Goal: Task Accomplishment & Management: Manage account settings

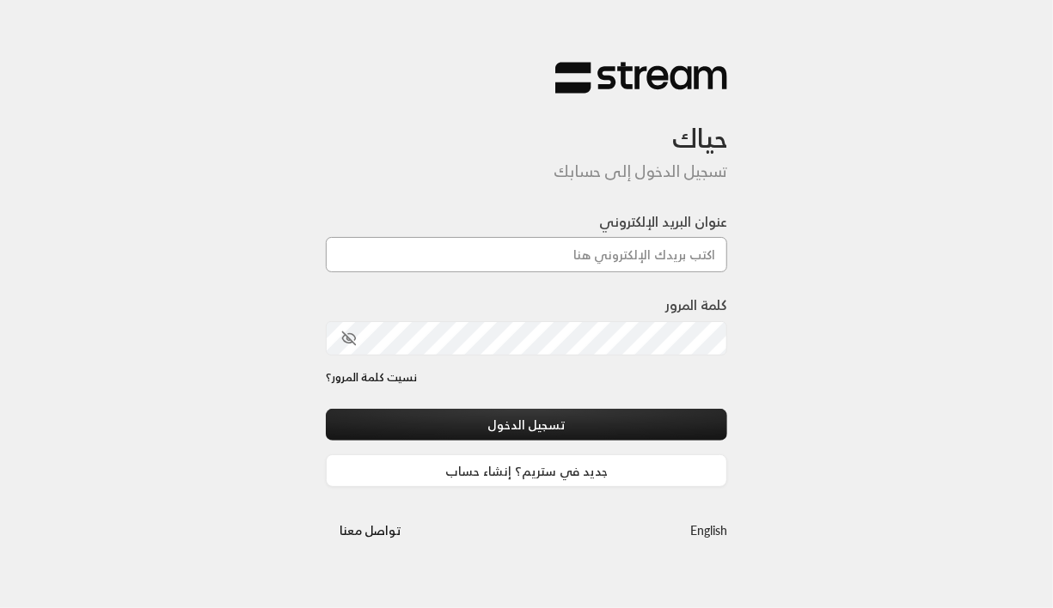
click at [507, 265] on input "عنوان البريد الإلكتروني" at bounding box center [527, 254] width 402 height 35
click at [524, 215] on div "عنوان البريد الإلكتروني" at bounding box center [527, 241] width 402 height 61
click at [476, 250] on input "عنوان البريد الإلكتروني" at bounding box center [527, 254] width 402 height 35
type input "[EMAIL_ADDRESS][DOMAIN_NAME]"
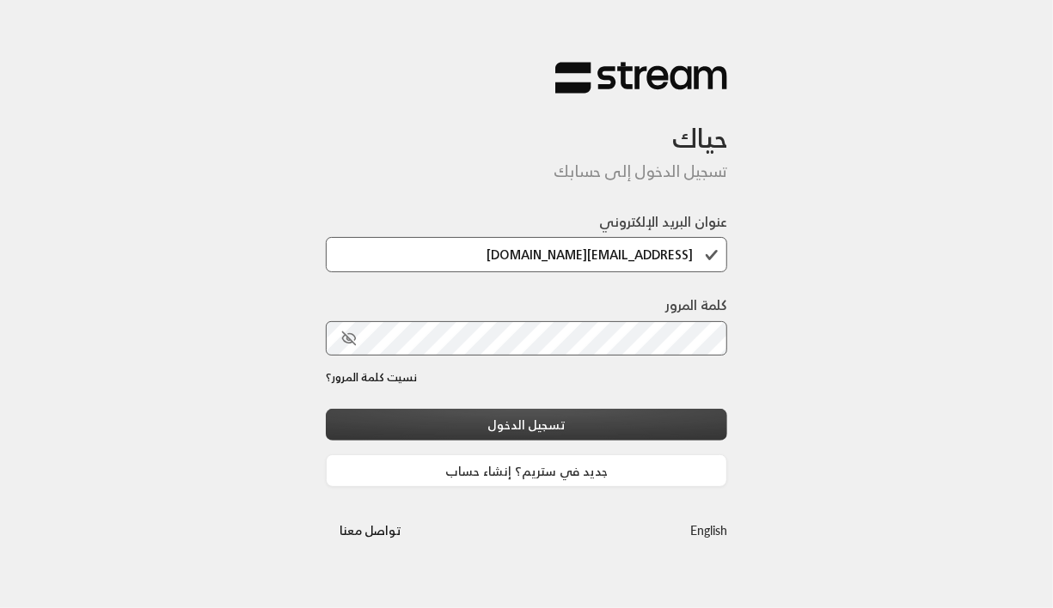
click at [570, 426] on button "تسجيل الدخول" at bounding box center [527, 425] width 402 height 32
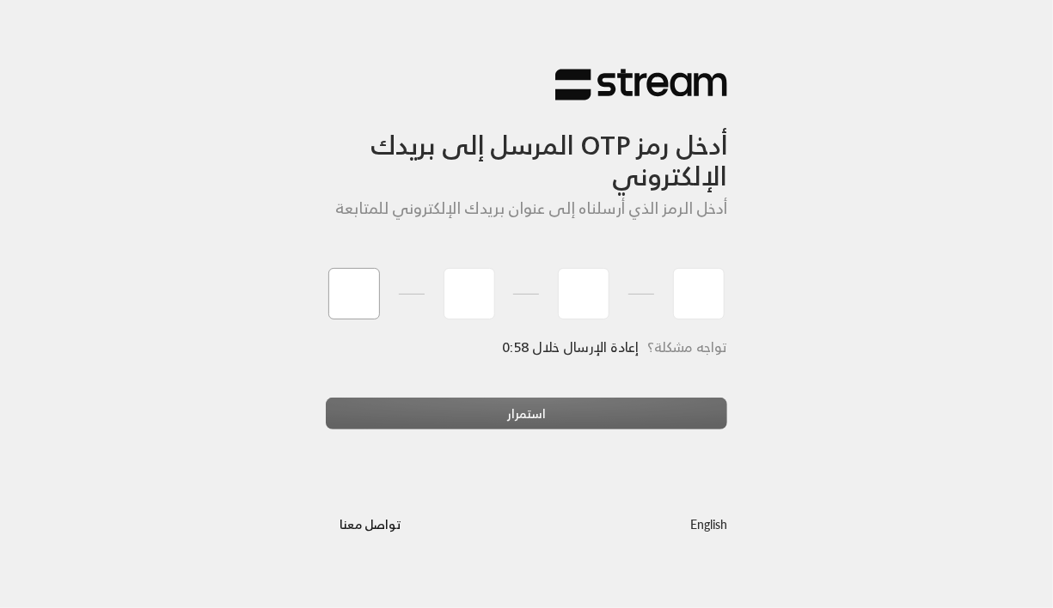
type input "1"
type input "2"
type input "3"
type input "4"
click at [523, 419] on div "استمرار" at bounding box center [527, 421] width 402 height 46
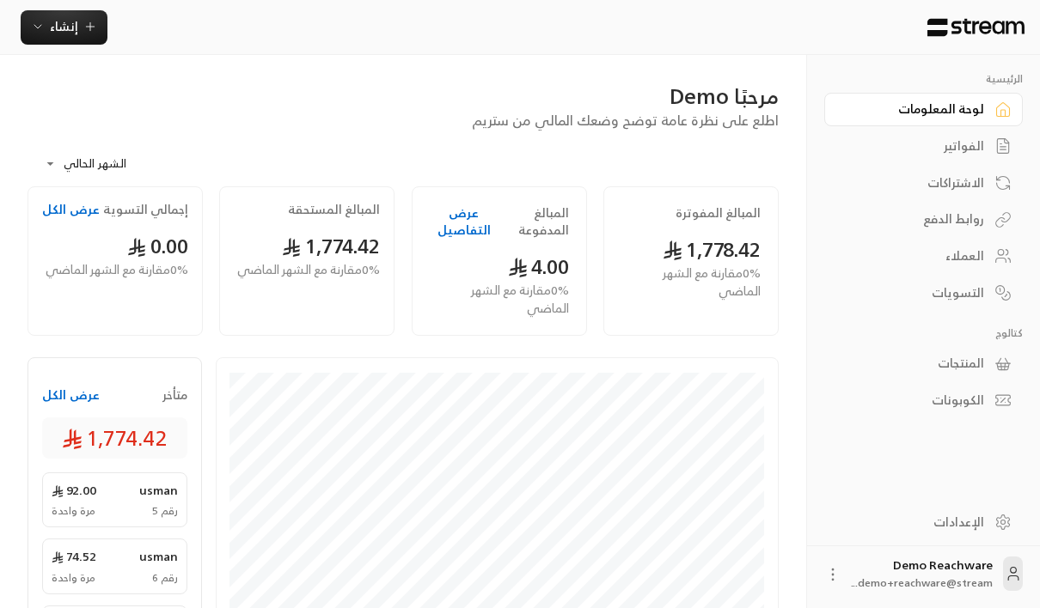
click at [978, 145] on div "الفواتير" at bounding box center [915, 146] width 138 height 17
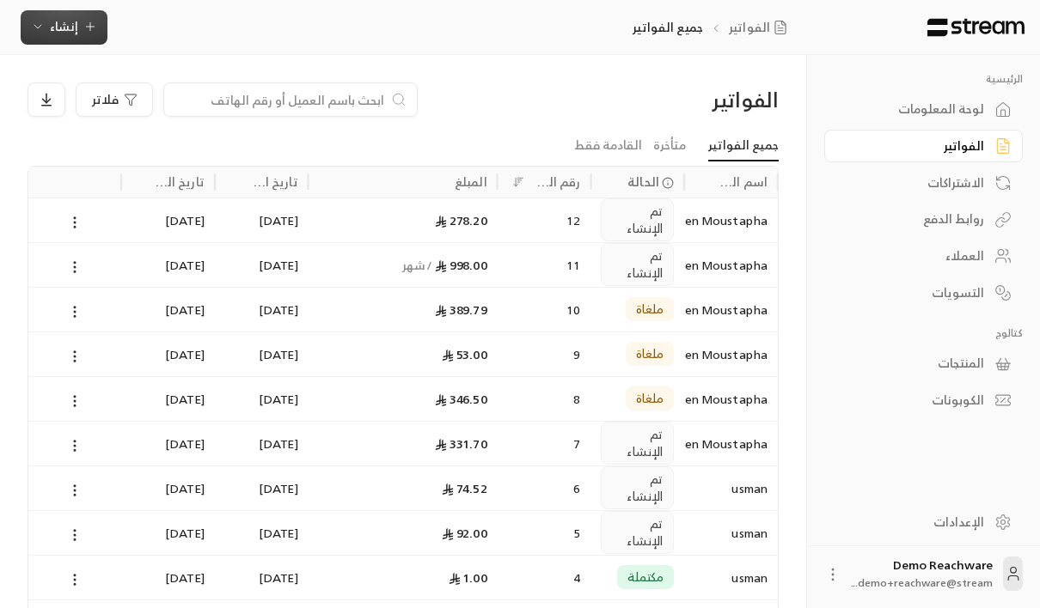
click at [73, 31] on span "إنشاء" at bounding box center [64, 25] width 28 height 21
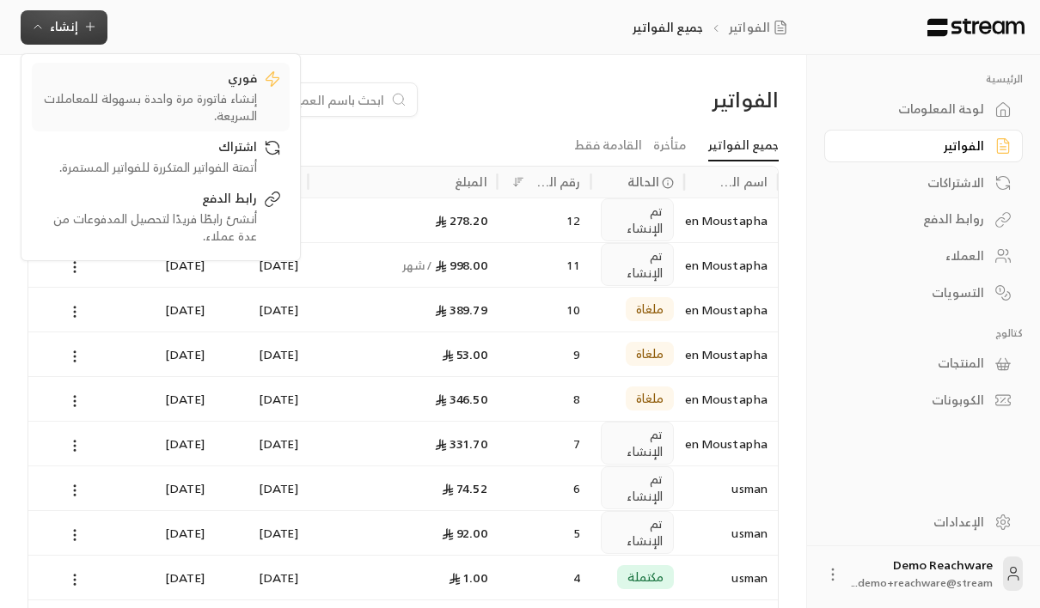
click at [195, 97] on div "إنشاء فاتورة مرة واحدة بسهولة للمعاملات السريعة." at bounding box center [148, 107] width 217 height 34
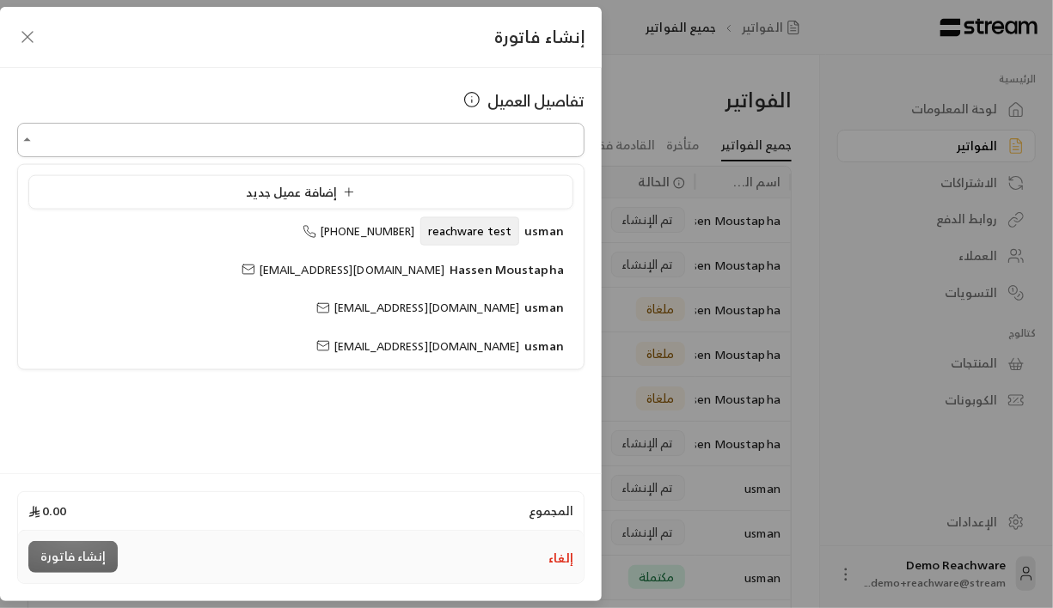
click at [394, 139] on input "اختر العميل" at bounding box center [300, 140] width 567 height 30
click at [451, 261] on span "Hassen Moustapha" at bounding box center [503, 270] width 119 height 20
type input "**********"
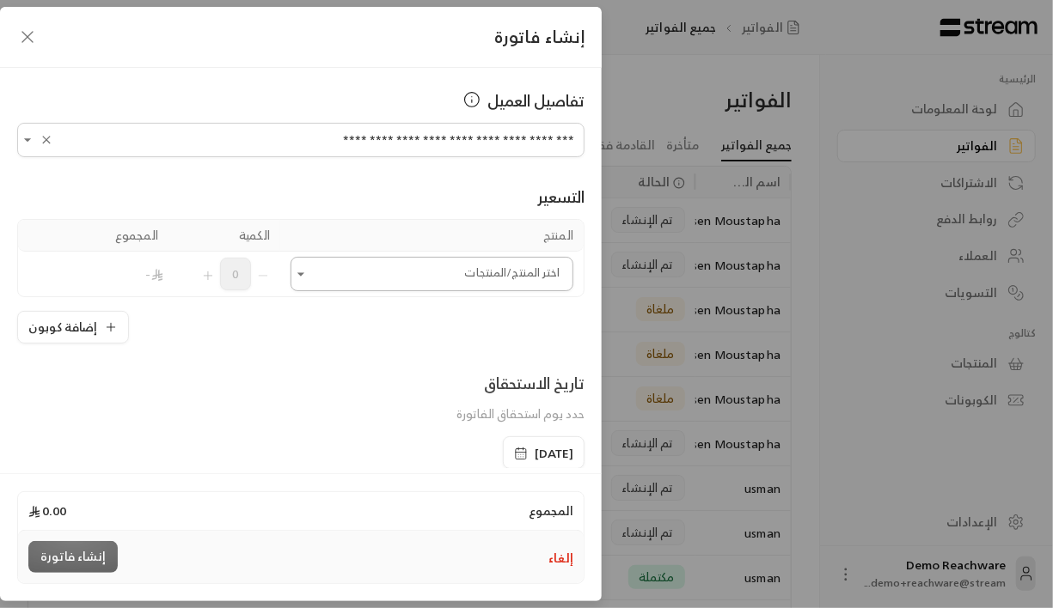
click at [465, 273] on input "اختر العميل" at bounding box center [431, 275] width 283 height 30
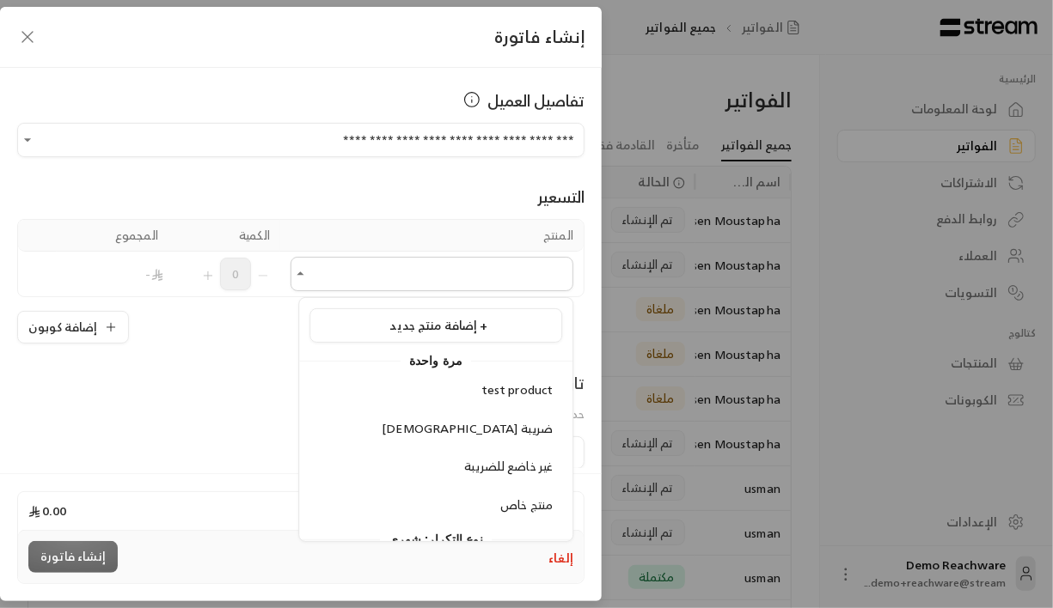
scroll to position [46, 0]
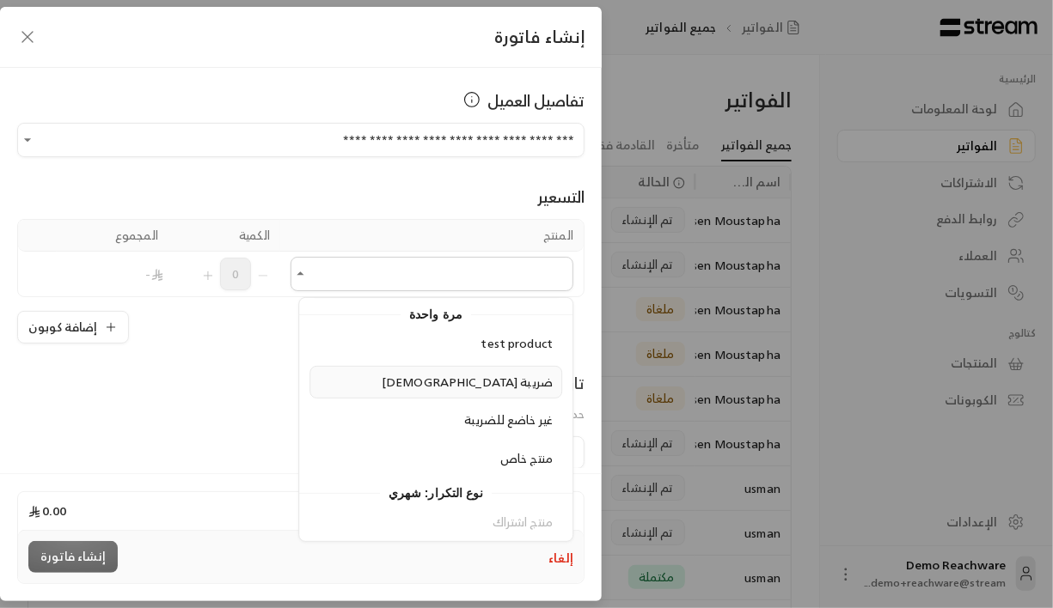
click at [505, 385] on span "[DEMOGRAPHIC_DATA] ضريبة" at bounding box center [467, 381] width 171 height 21
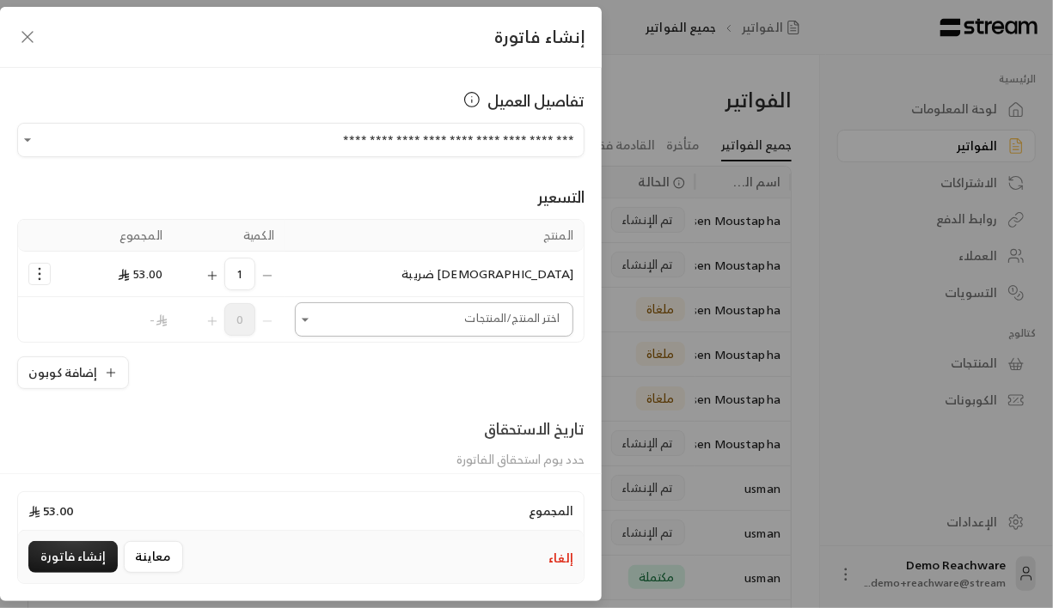
click at [347, 319] on input "اختر العميل" at bounding box center [434, 320] width 278 height 30
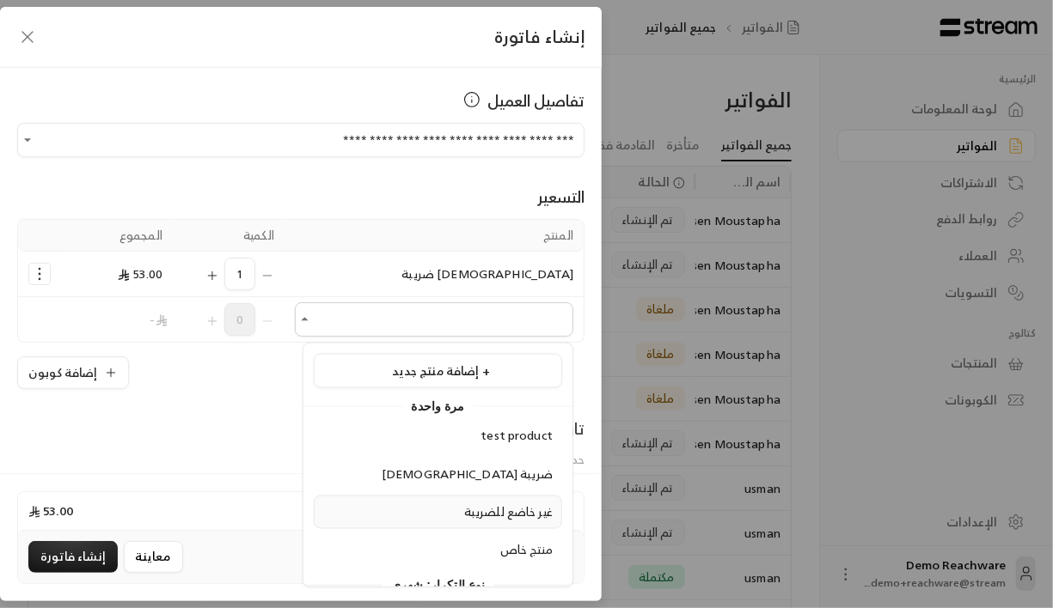
click at [504, 511] on span "غير خاضع للضريبة" at bounding box center [508, 511] width 89 height 21
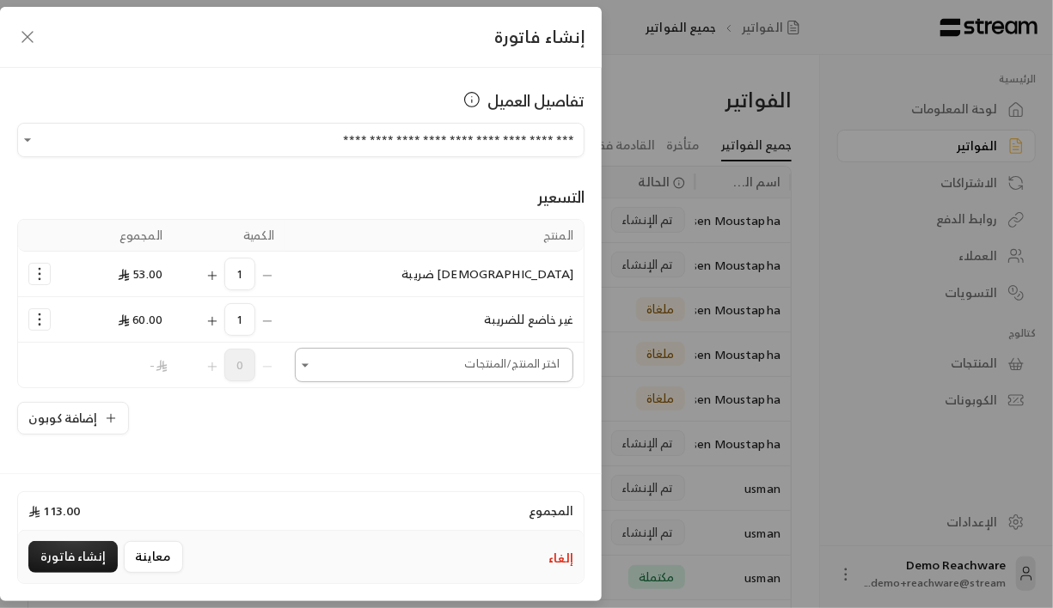
click at [456, 371] on input "اختر العميل" at bounding box center [434, 366] width 278 height 30
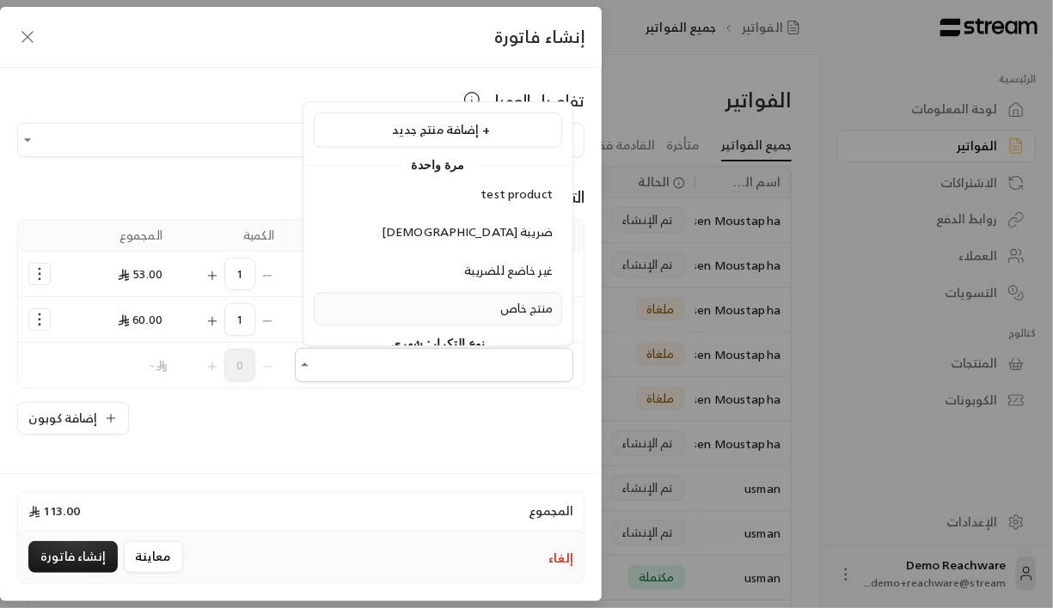
click at [494, 301] on div "منتج خاص" at bounding box center [437, 310] width 229 height 18
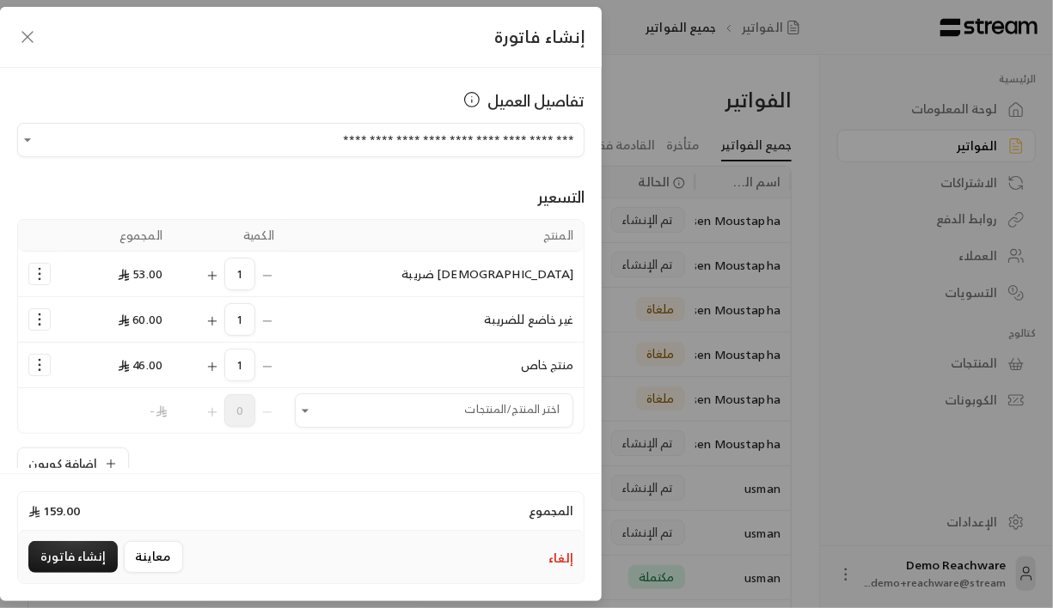
click at [494, 300] on td "غير خاضع للضريبة" at bounding box center [433, 320] width 299 height 46
click at [144, 364] on span "46.00" at bounding box center [140, 364] width 45 height 21
click at [154, 366] on span "46.00" at bounding box center [140, 364] width 45 height 21
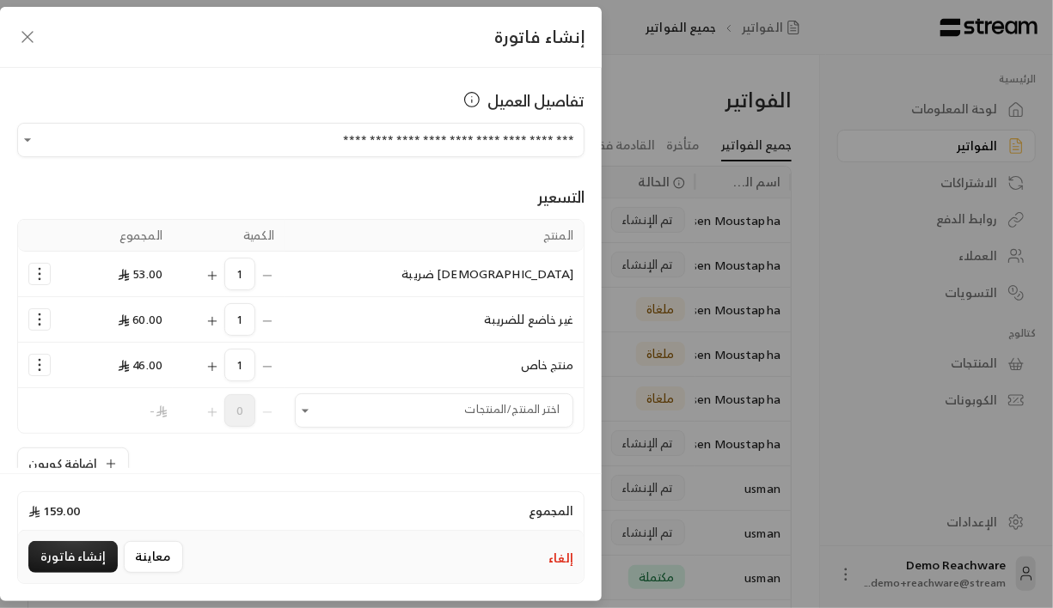
click at [147, 366] on span "46.00" at bounding box center [140, 364] width 45 height 21
drag, startPoint x: 163, startPoint y: 364, endPoint x: 131, endPoint y: 368, distance: 32.0
click at [131, 368] on span "46.00" at bounding box center [140, 364] width 45 height 21
click at [130, 368] on icon "Selected Products" at bounding box center [124, 365] width 11 height 11
click at [563, 271] on span "[DEMOGRAPHIC_DATA] ضريبة" at bounding box center [487, 273] width 172 height 21
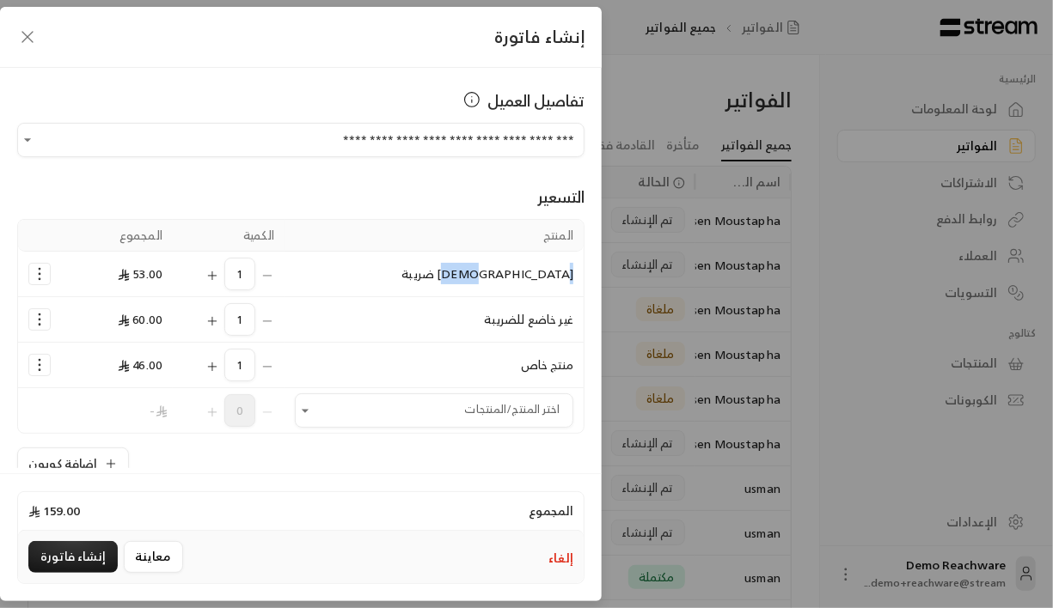
click at [563, 271] on span "[DEMOGRAPHIC_DATA] ضريبة" at bounding box center [487, 273] width 172 height 21
click at [553, 361] on span "منتج خاص" at bounding box center [547, 364] width 52 height 21
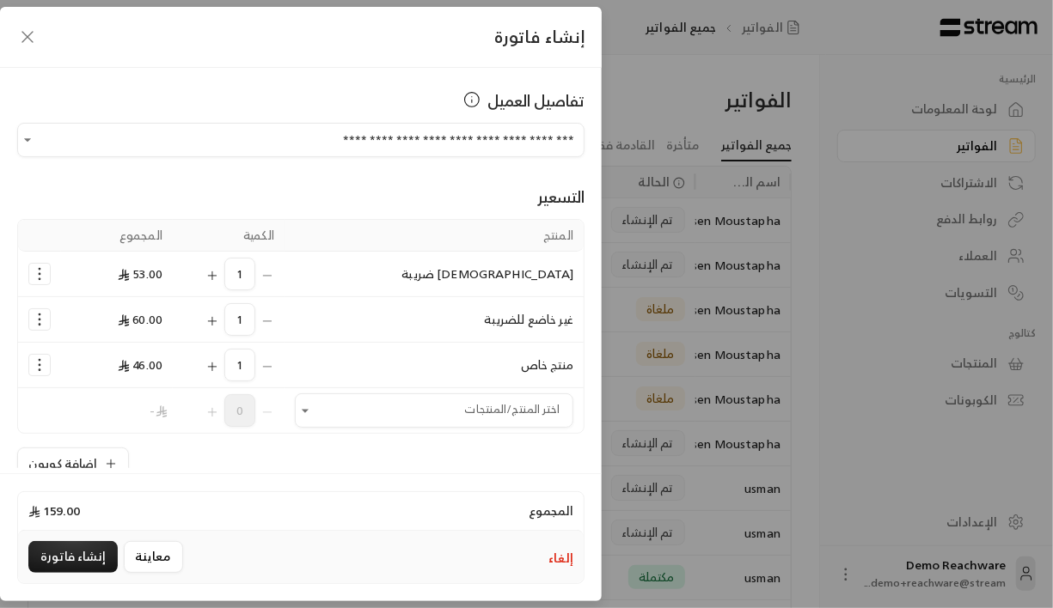
click at [561, 315] on span "غير خاضع للضريبة" at bounding box center [529, 319] width 89 height 21
click at [530, 270] on span "[DEMOGRAPHIC_DATA] ضريبة" at bounding box center [487, 273] width 172 height 21
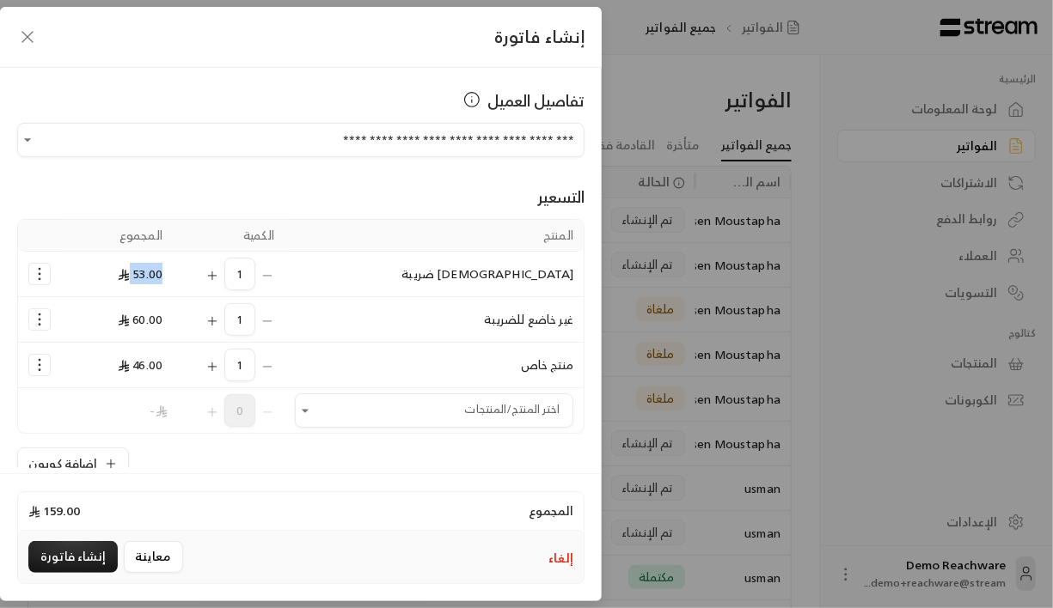
drag, startPoint x: 169, startPoint y: 275, endPoint x: 125, endPoint y: 280, distance: 45.0
click at [125, 280] on span "53.00" at bounding box center [140, 273] width 45 height 21
drag, startPoint x: 169, startPoint y: 363, endPoint x: 138, endPoint y: 372, distance: 32.4
click at [138, 372] on span "46.00" at bounding box center [140, 364] width 45 height 21
click at [151, 371] on span "46.00" at bounding box center [140, 364] width 45 height 21
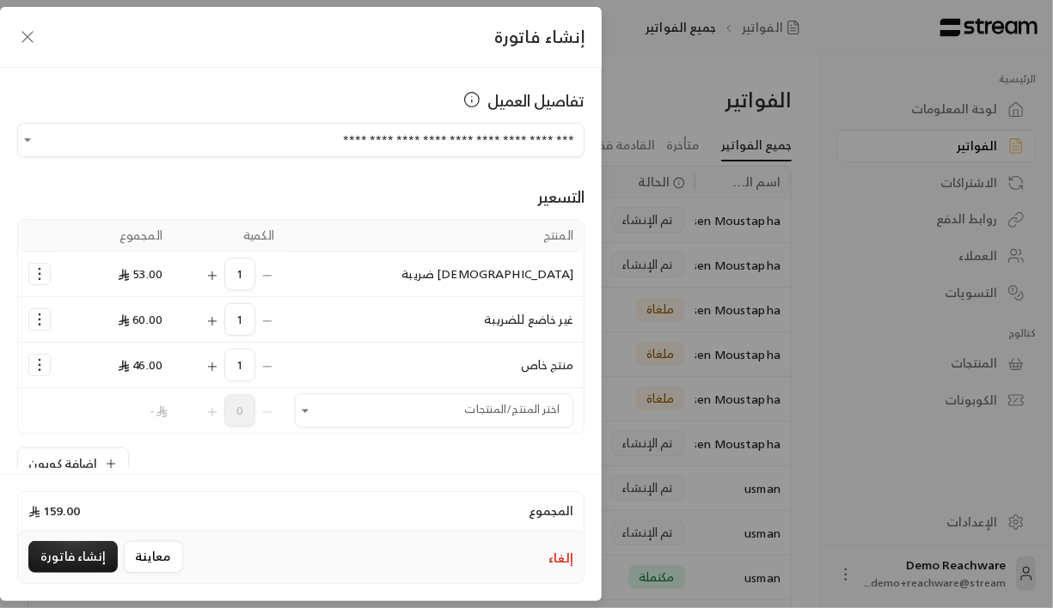
click at [217, 273] on icon "Selected Products" at bounding box center [212, 276] width 14 height 14
click at [217, 315] on icon "Selected Products" at bounding box center [212, 322] width 14 height 14
click at [218, 360] on icon "Selected Products" at bounding box center [212, 367] width 14 height 14
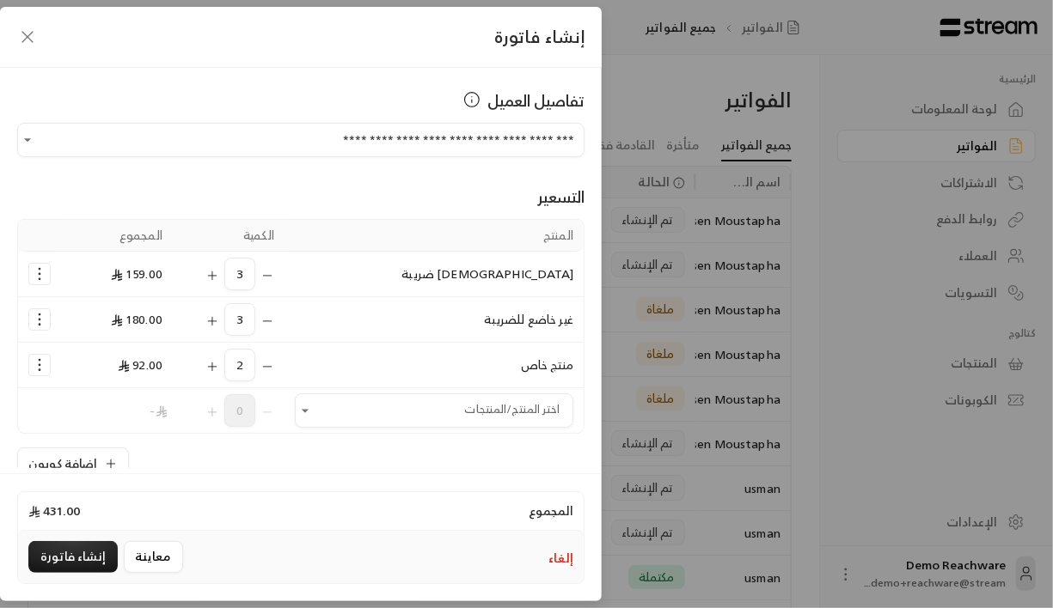
click at [218, 360] on icon "Selected Products" at bounding box center [212, 367] width 14 height 14
click at [190, 449] on div "إضافة كوبون" at bounding box center [300, 464] width 567 height 33
click at [48, 274] on icon "Selected Products" at bounding box center [39, 274] width 17 height 17
click at [95, 315] on span "إضافة كوبون" at bounding box center [107, 316] width 64 height 20
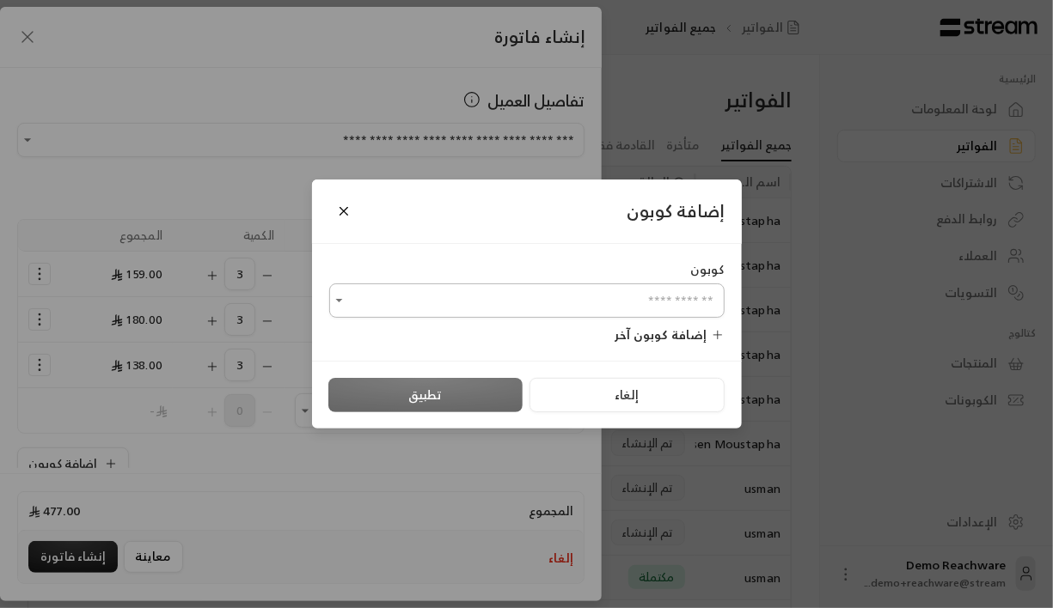
click at [509, 296] on input "اختر العميل" at bounding box center [526, 301] width 395 height 30
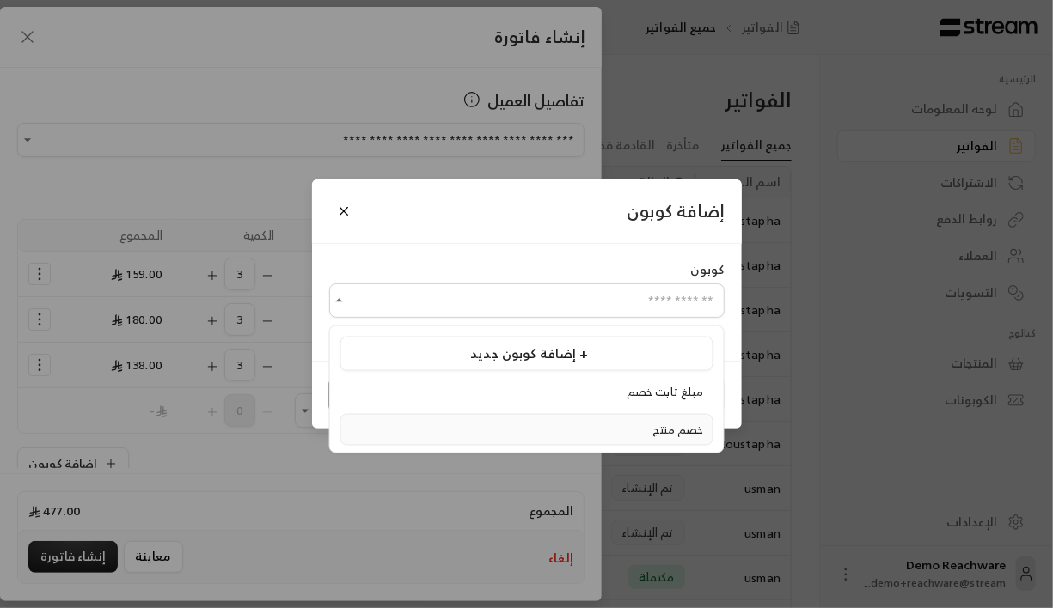
click at [662, 425] on span "خصم منتج" at bounding box center [678, 429] width 51 height 20
type input "********"
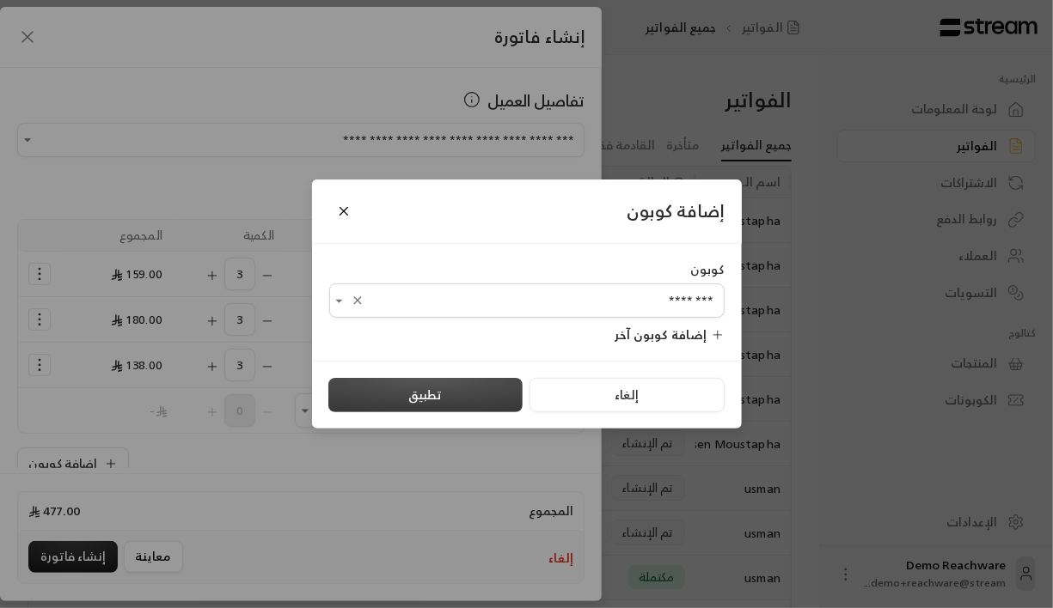
click at [504, 396] on button "تطبيق" at bounding box center [425, 395] width 194 height 34
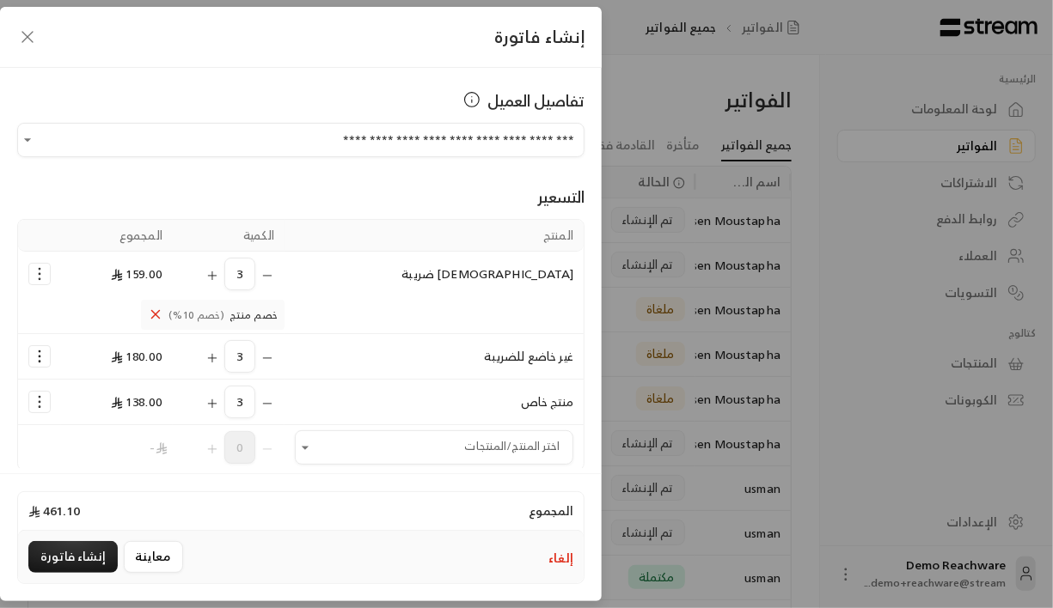
click at [40, 352] on circle "Selected Products" at bounding box center [40, 353] width 2 height 2
click at [113, 396] on span "إضافة كوبون" at bounding box center [107, 398] width 64 height 20
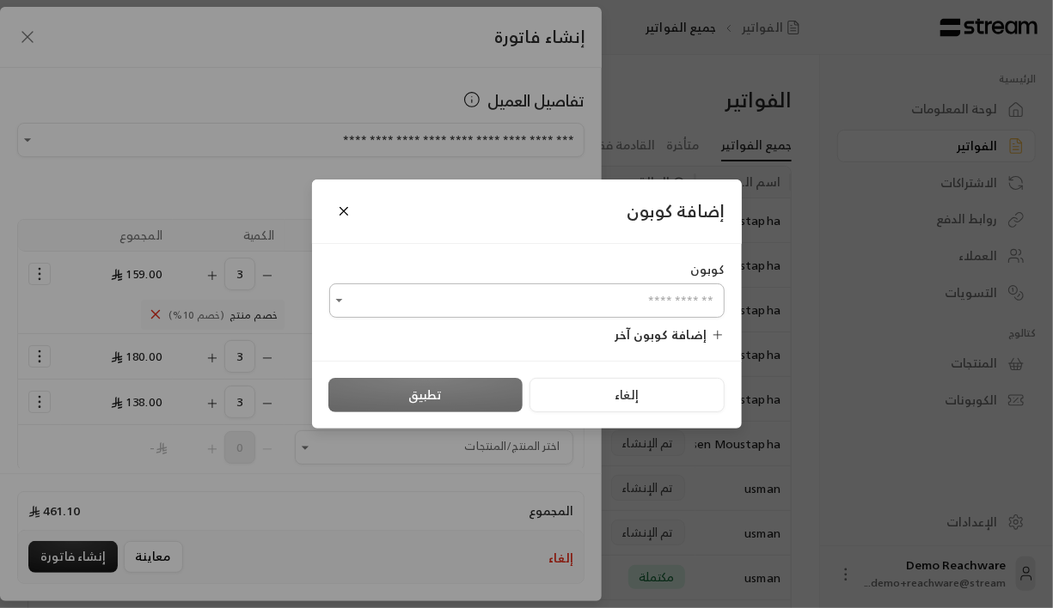
click at [594, 311] on input "اختر العميل" at bounding box center [526, 301] width 395 height 30
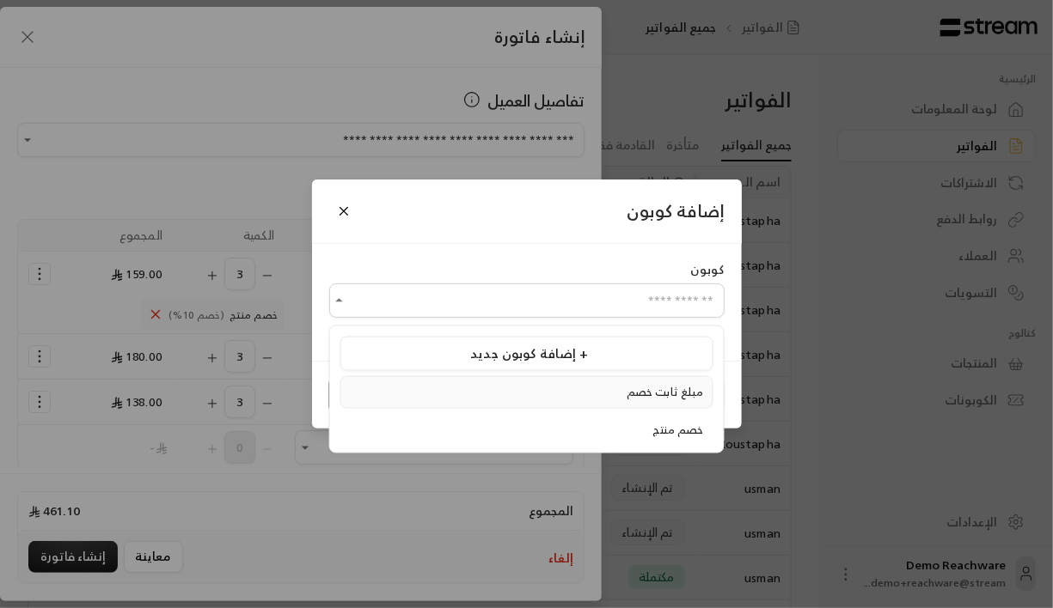
click at [621, 395] on div "مبلغ ثابت خصم" at bounding box center [527, 392] width 354 height 17
type input "**********"
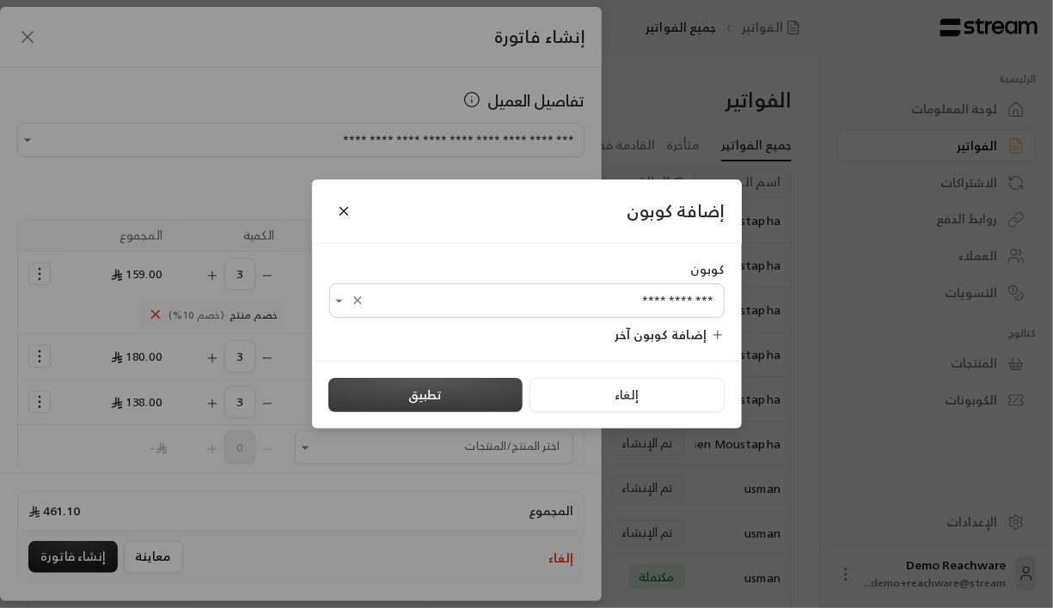
click at [459, 390] on button "تطبيق" at bounding box center [425, 395] width 194 height 34
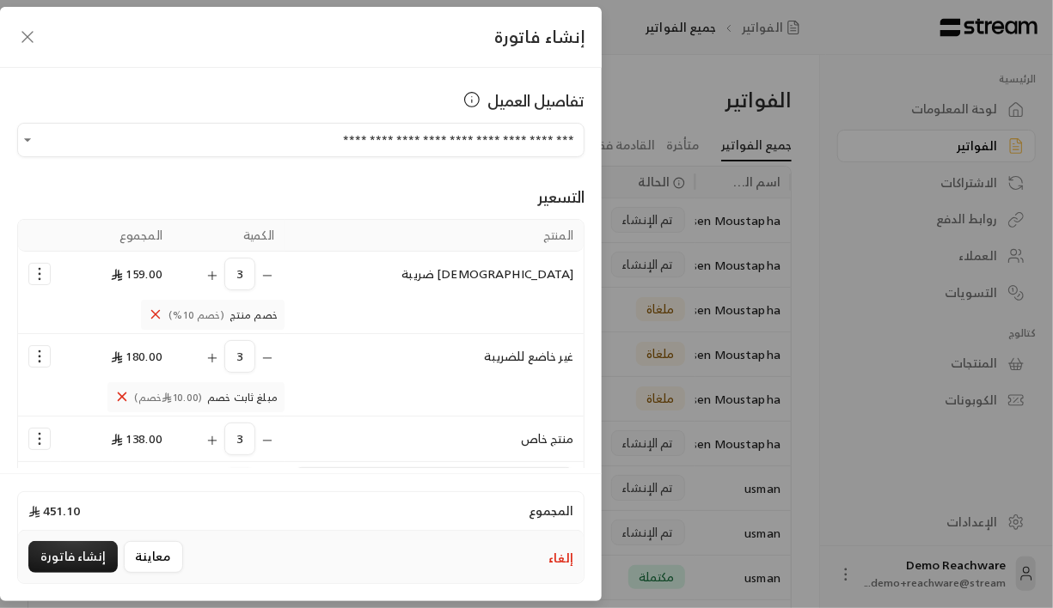
click at [193, 395] on span "(10.00 خصم)" at bounding box center [169, 398] width 68 height 14
click at [58, 393] on td "مبلغ ثابت خصم (10.00 خصم)" at bounding box center [151, 398] width 266 height 38
click at [48, 442] on icon "Selected Products" at bounding box center [39, 439] width 17 height 17
click at [107, 367] on span "إضافة كوبون" at bounding box center [107, 373] width 64 height 20
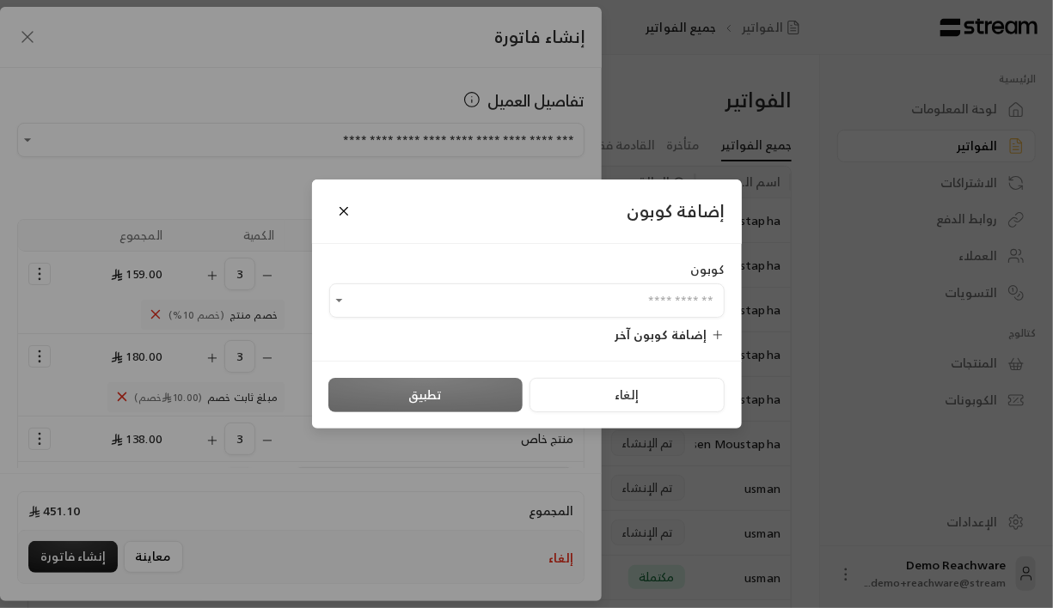
click at [511, 282] on div "كوبون ​" at bounding box center [526, 289] width 395 height 57
click at [509, 302] on input "اختر العميل" at bounding box center [526, 301] width 395 height 30
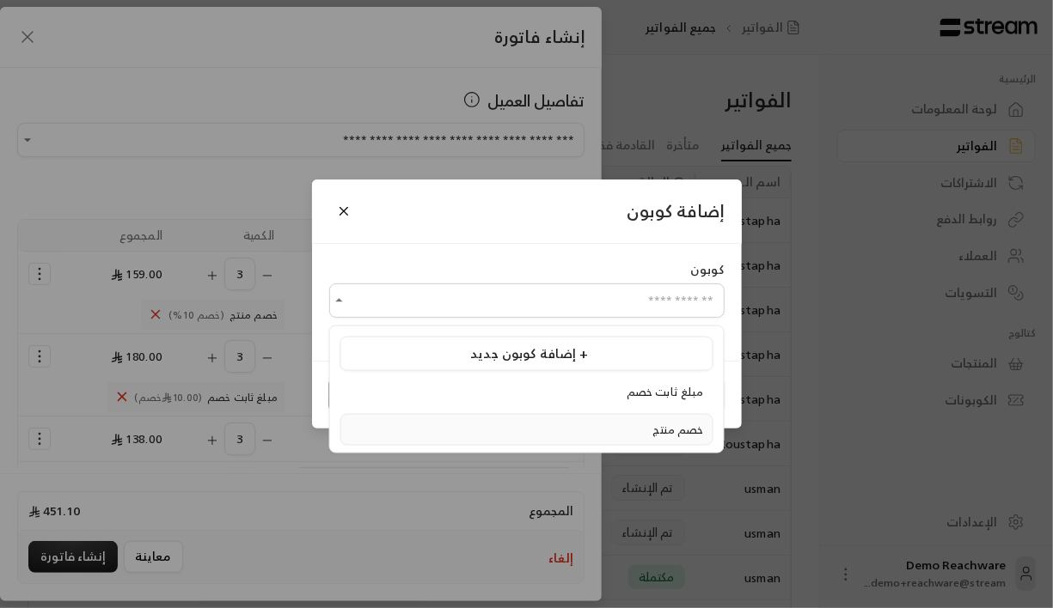
click at [604, 423] on div "خصم منتج" at bounding box center [527, 429] width 354 height 17
type input "********"
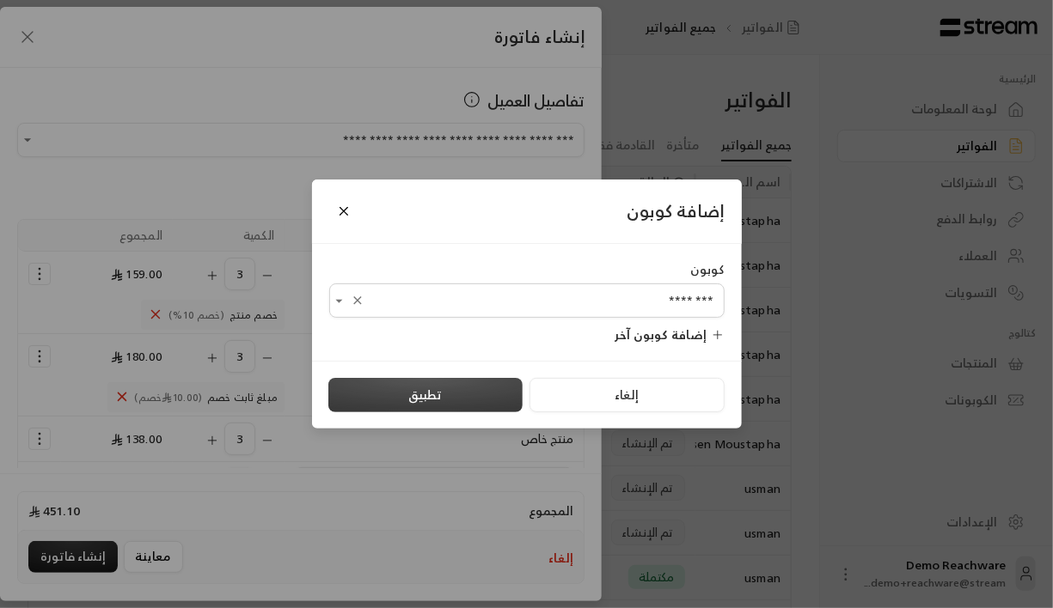
click at [477, 394] on button "تطبيق" at bounding box center [425, 395] width 194 height 34
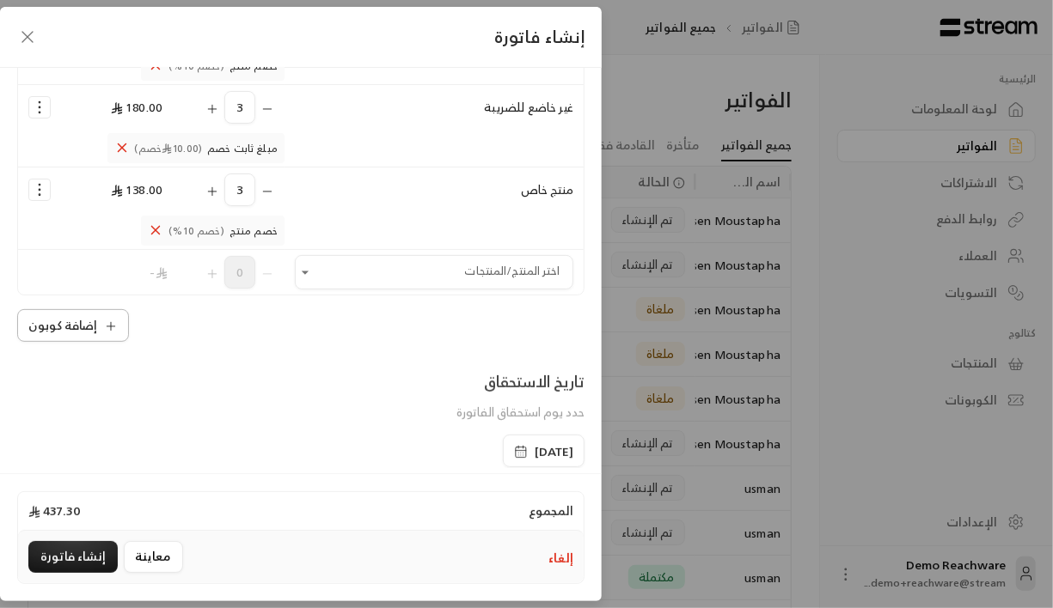
scroll to position [250, 0]
click at [111, 323] on icon "button" at bounding box center [111, 325] width 0 height 8
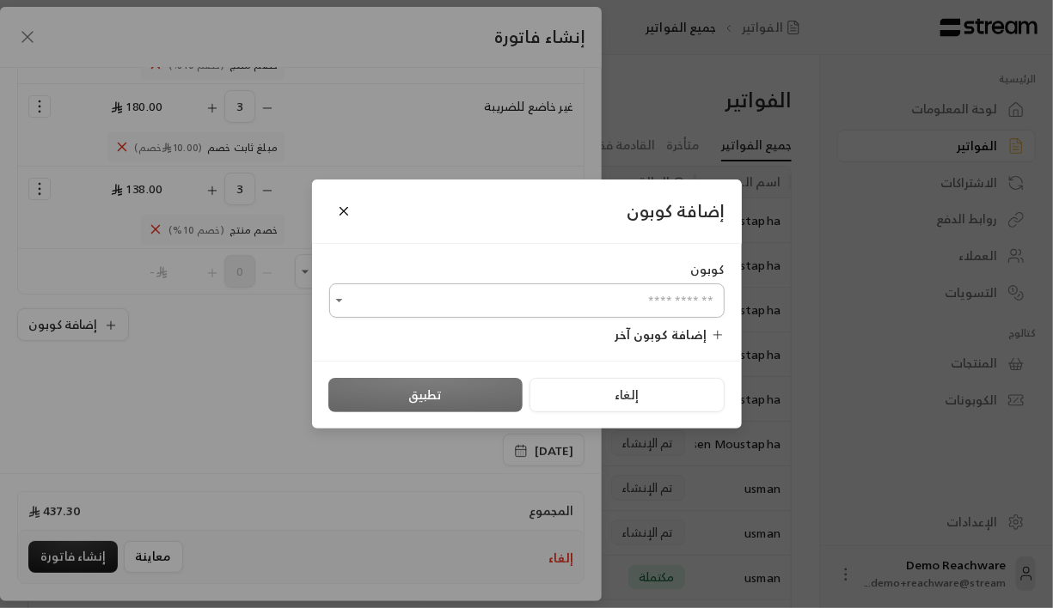
click at [516, 305] on input "اختر العميل" at bounding box center [526, 301] width 395 height 30
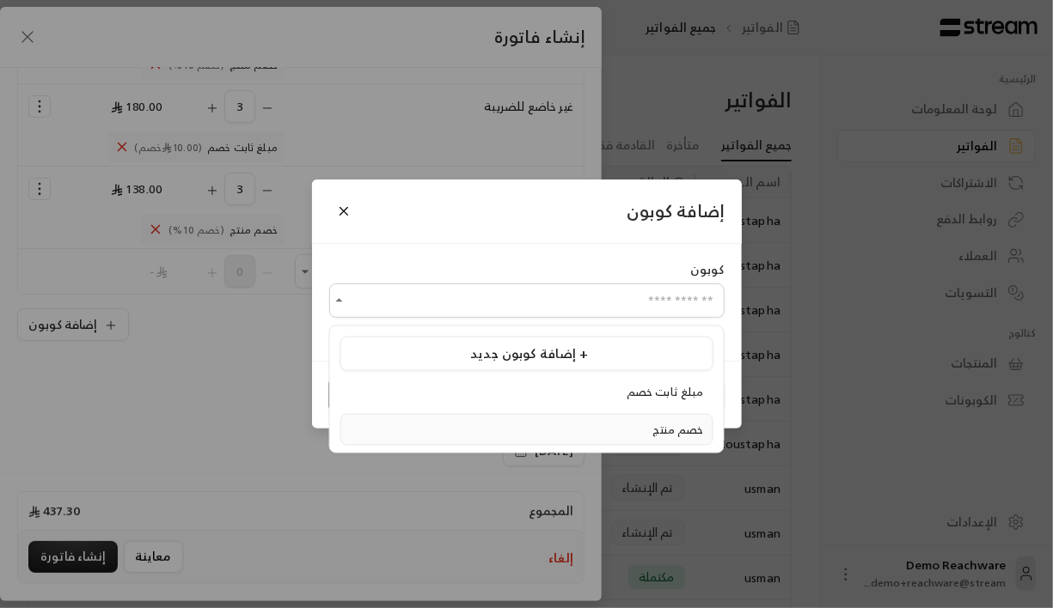
click at [608, 421] on div "خصم منتج" at bounding box center [527, 429] width 354 height 17
type input "********"
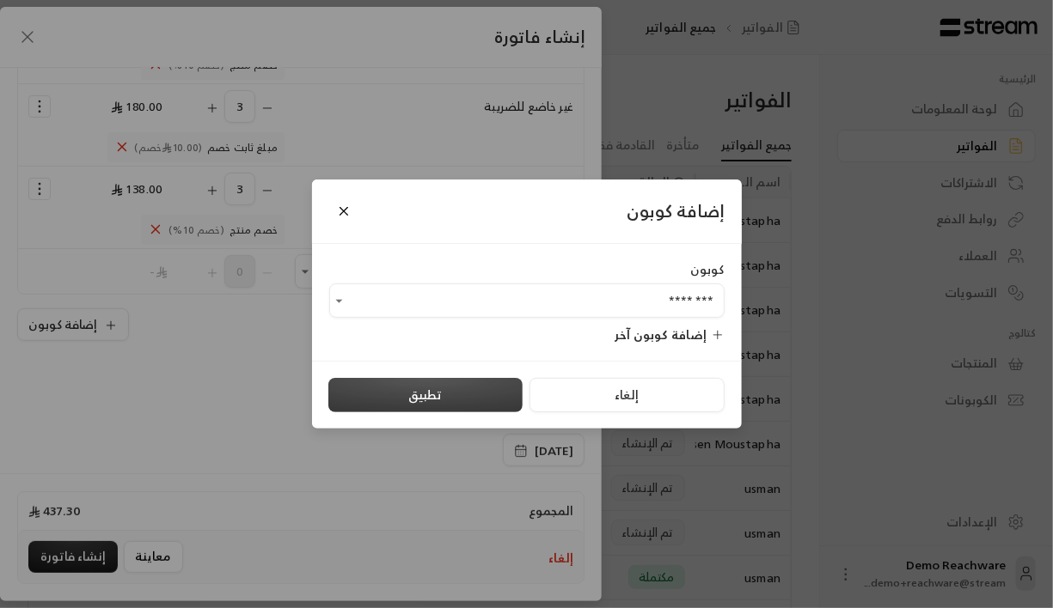
click at [464, 393] on button "تطبيق" at bounding box center [425, 395] width 194 height 34
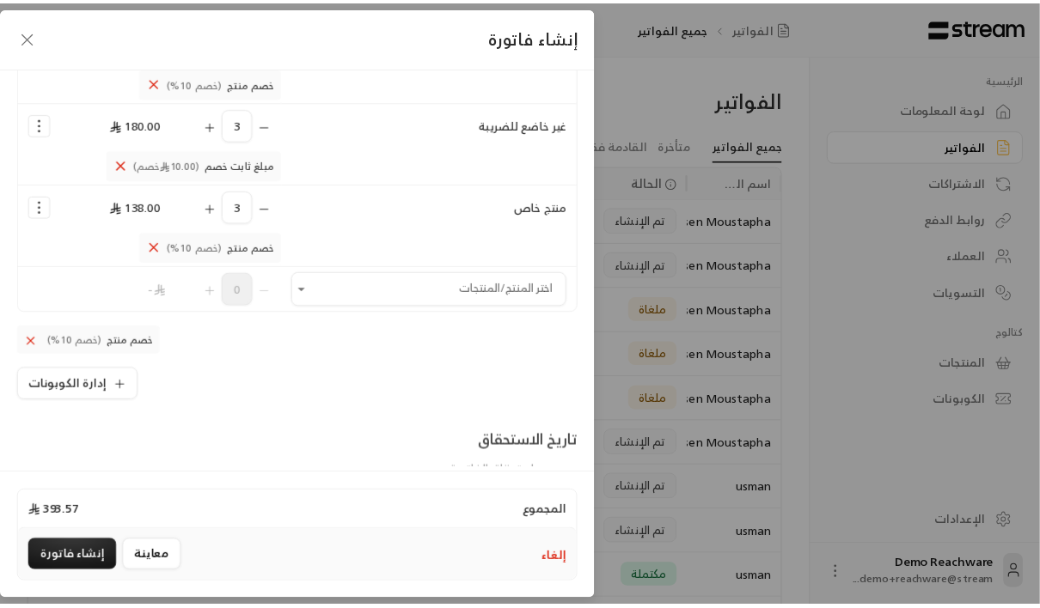
scroll to position [540, 0]
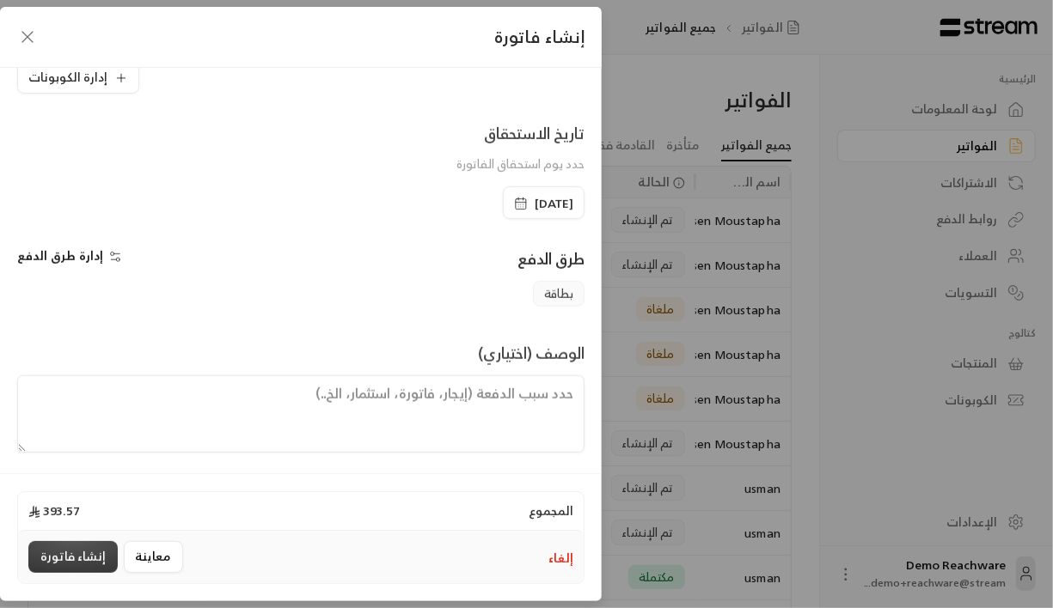
click at [71, 559] on button "إنشاء فاتورة" at bounding box center [72, 557] width 89 height 32
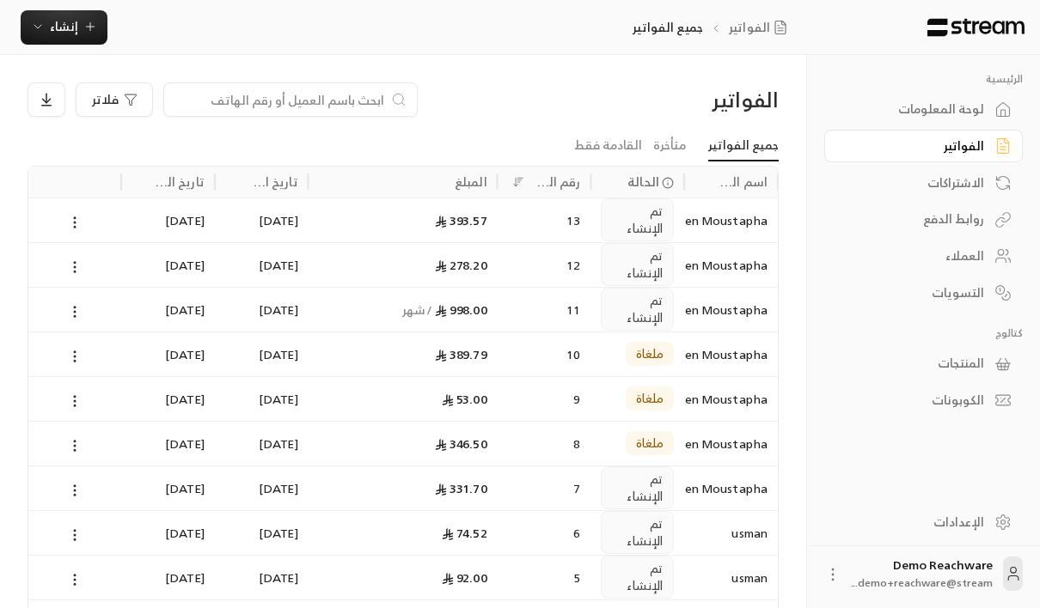
click at [477, 225] on div "393.57" at bounding box center [403, 221] width 168 height 44
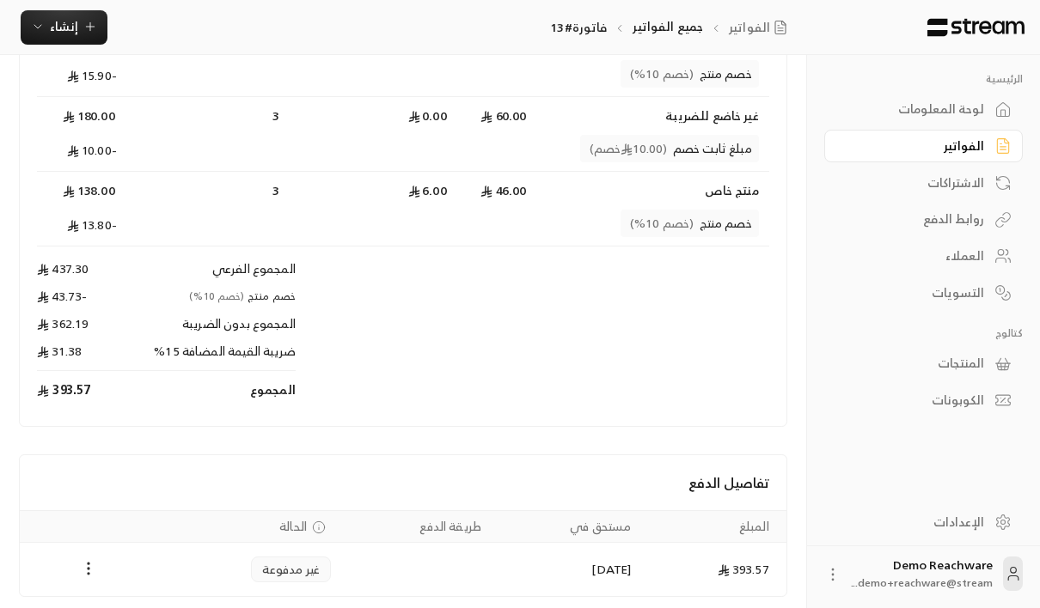
scroll to position [290, 0]
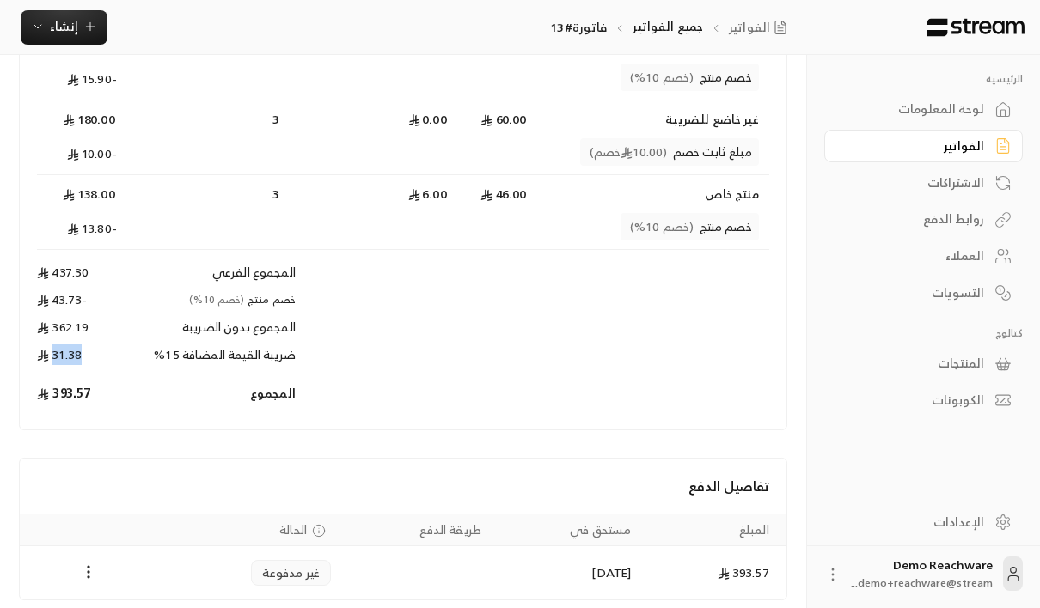
drag, startPoint x: 83, startPoint y: 356, endPoint x: 52, endPoint y: 361, distance: 31.4
click at [52, 361] on td "31.38" at bounding box center [81, 360] width 88 height 28
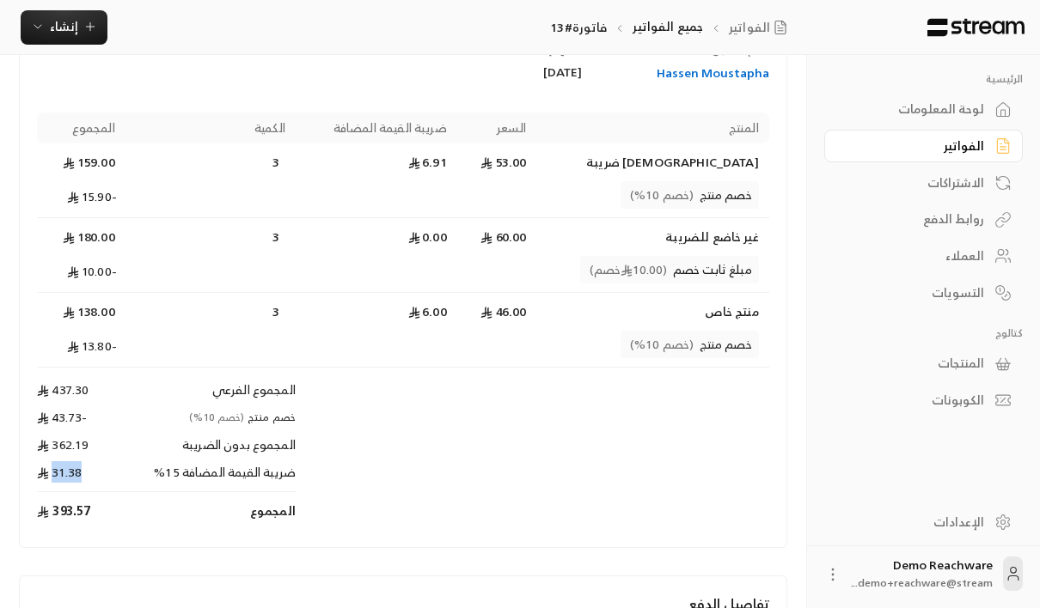
scroll to position [172, 0]
click at [724, 168] on td "[DEMOGRAPHIC_DATA] ضريبة" at bounding box center [652, 163] width 232 height 38
click at [537, 237] on td "60.00" at bounding box center [497, 238] width 80 height 38
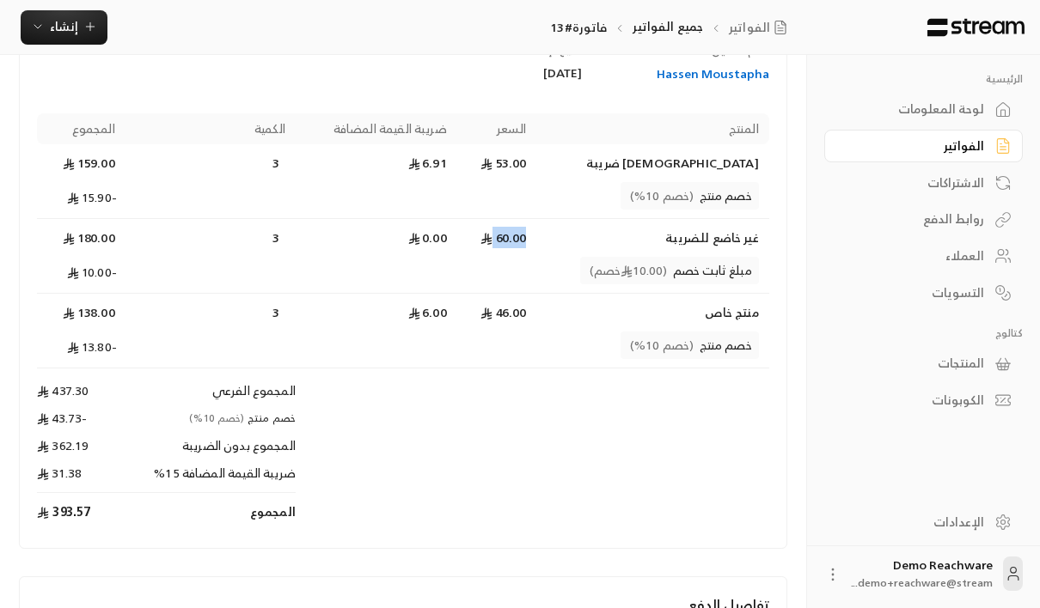
click at [537, 237] on td "60.00" at bounding box center [497, 238] width 80 height 38
click at [537, 321] on td "46.00" at bounding box center [497, 313] width 80 height 38
click at [239, 332] on td "خصم منتج (خصم 10%)" at bounding box center [447, 350] width 644 height 37
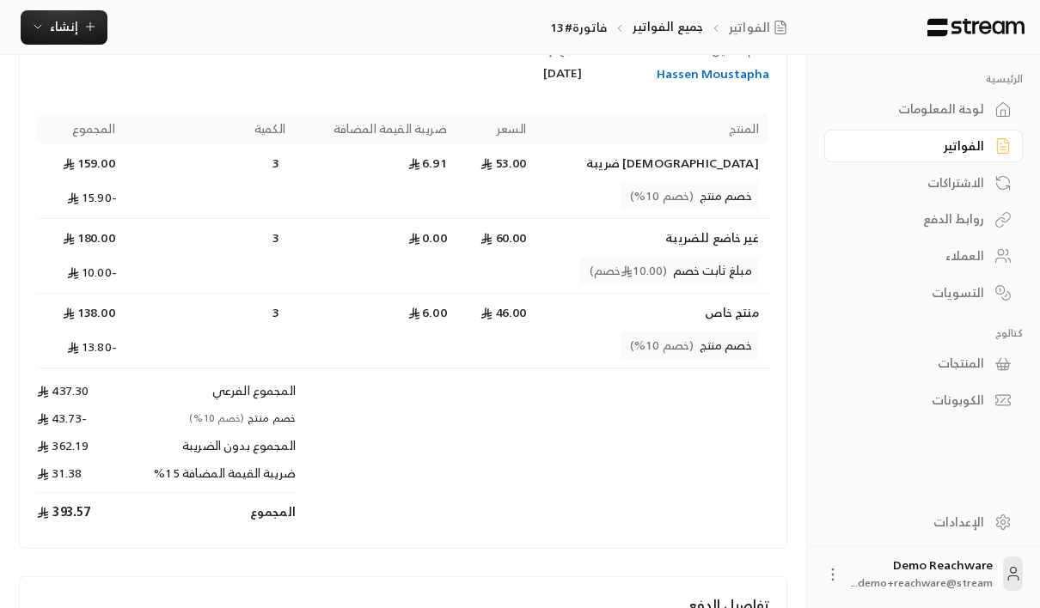
click at [457, 320] on td "6.00" at bounding box center [377, 313] width 162 height 38
click at [537, 322] on td "46.00" at bounding box center [497, 313] width 80 height 38
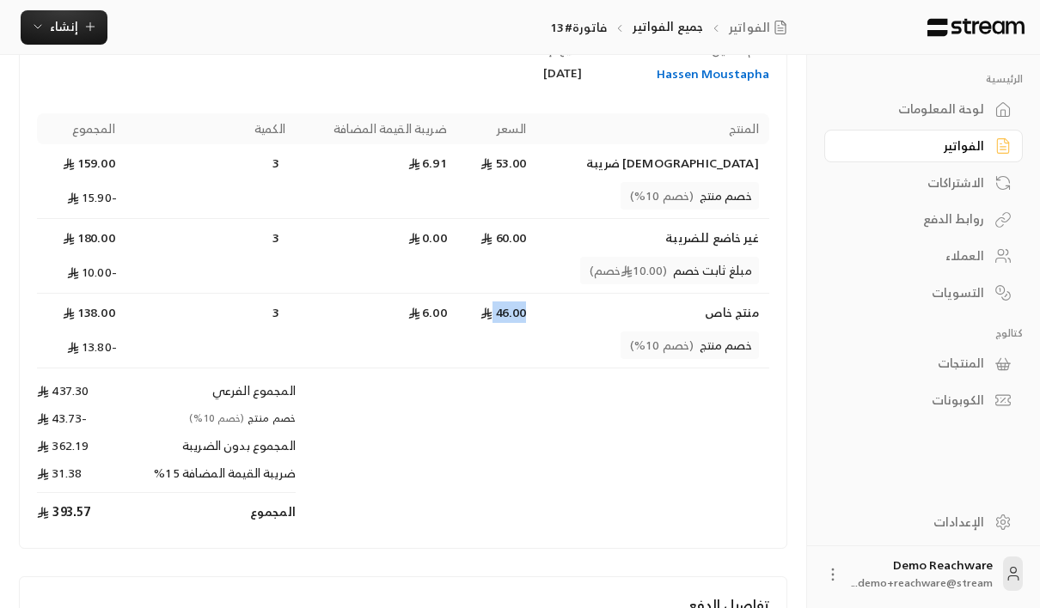
click at [537, 328] on td "46.00" at bounding box center [497, 313] width 80 height 38
click at [743, 308] on td "منتج خاص" at bounding box center [652, 313] width 232 height 38
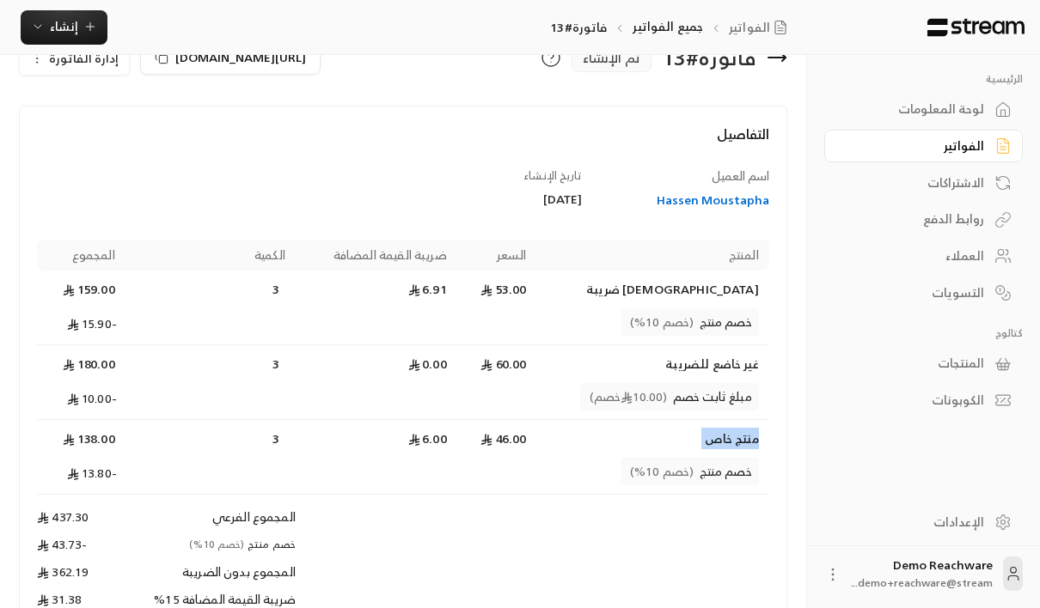
scroll to position [37, 0]
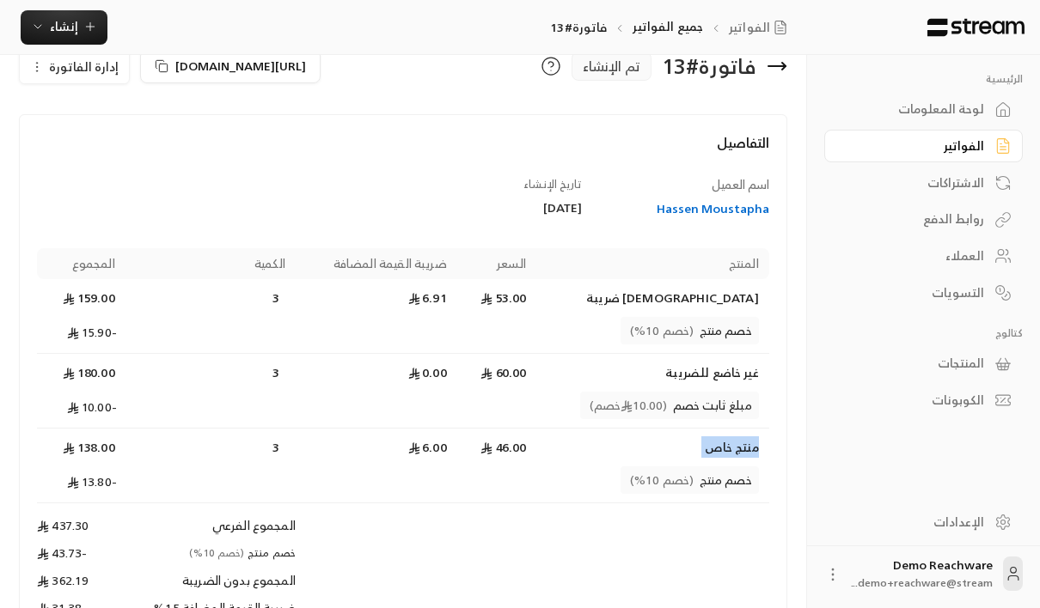
click at [981, 361] on div "المنتجات" at bounding box center [915, 363] width 138 height 17
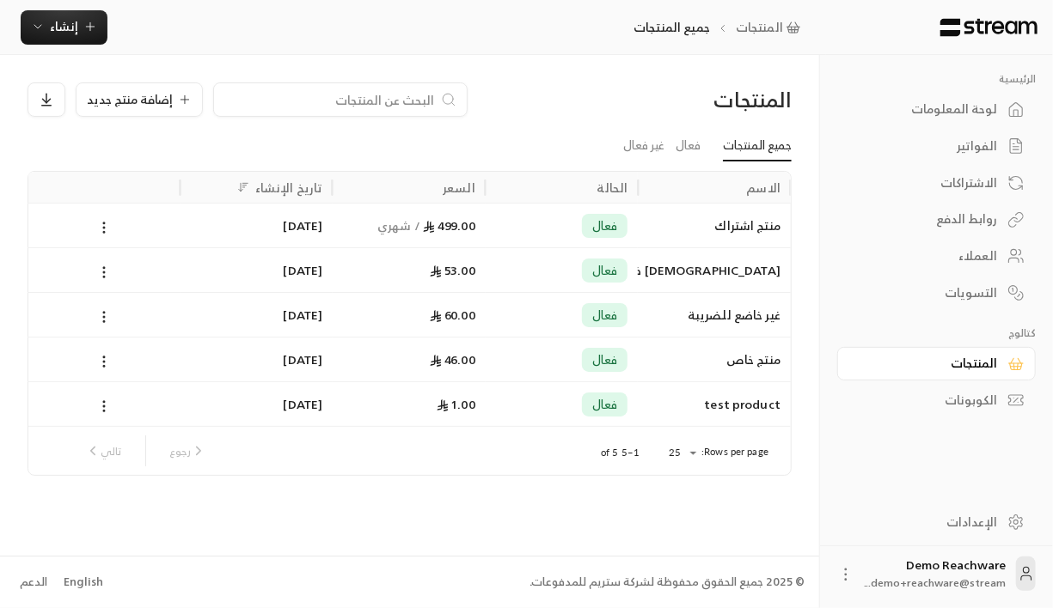
click at [539, 352] on div "فعال" at bounding box center [562, 360] width 132 height 44
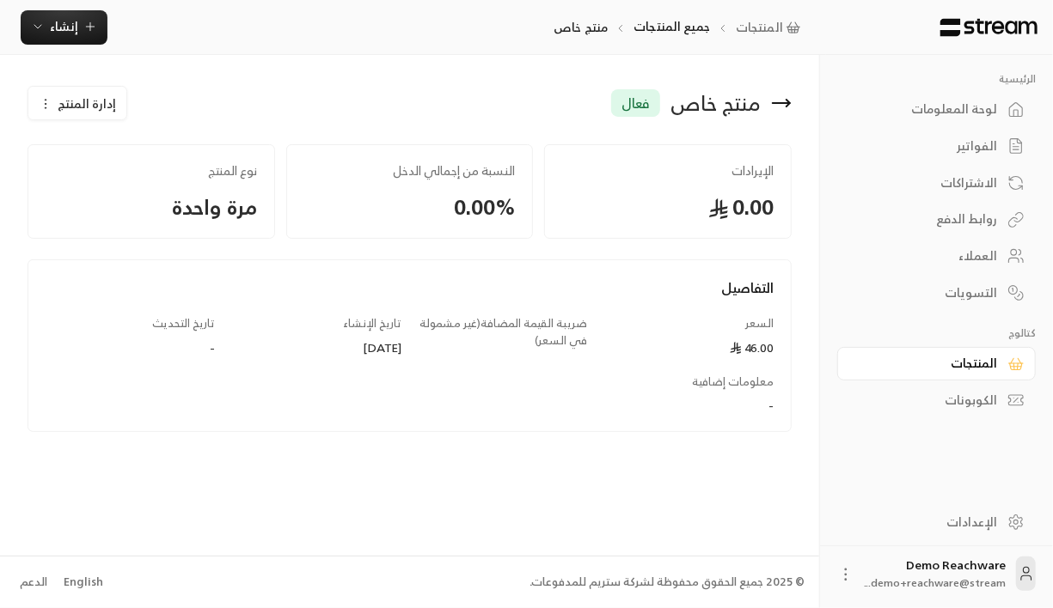
click at [97, 96] on span "إدارة المنتج" at bounding box center [87, 103] width 58 height 17
click at [119, 149] on span "تعديل" at bounding box center [122, 154] width 32 height 14
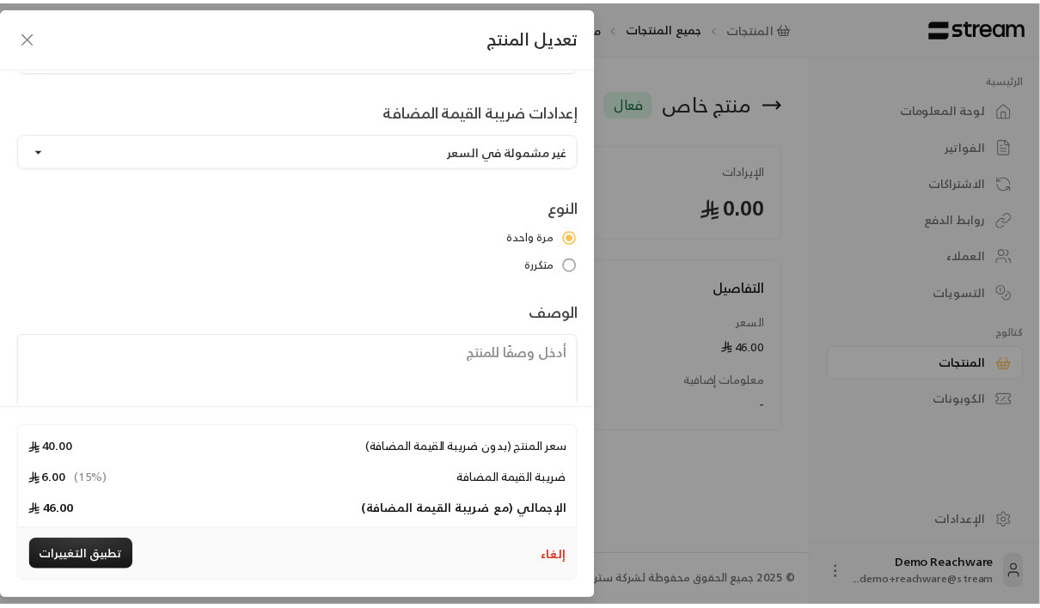
scroll to position [185, 0]
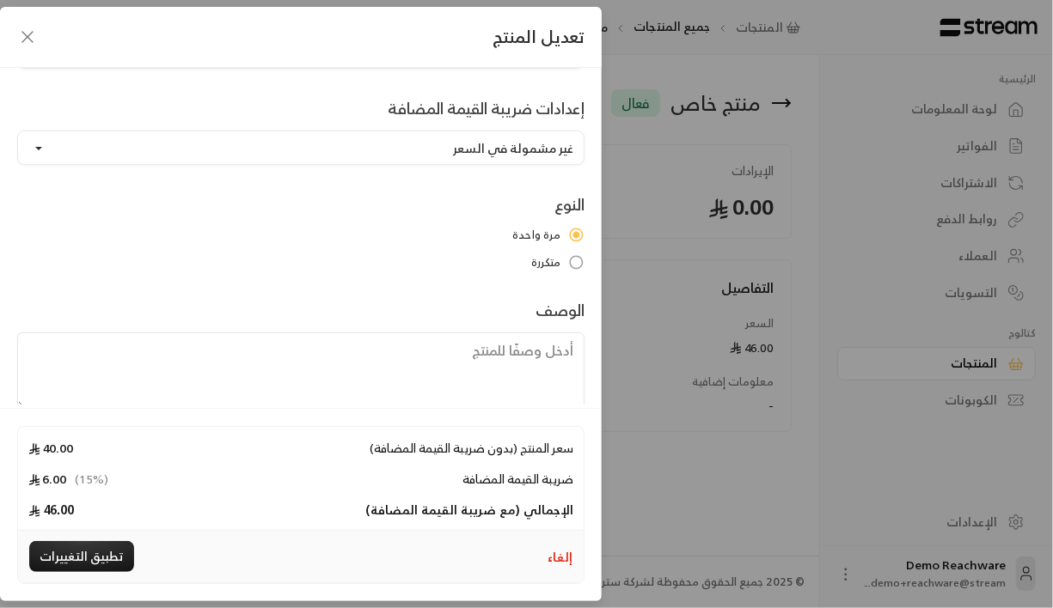
click at [482, 455] on span "سعر المنتج (بدون ضريبة القيمة المضافة)" at bounding box center [472, 447] width 204 height 21
click at [50, 448] on span "40.00" at bounding box center [50, 447] width 45 height 21
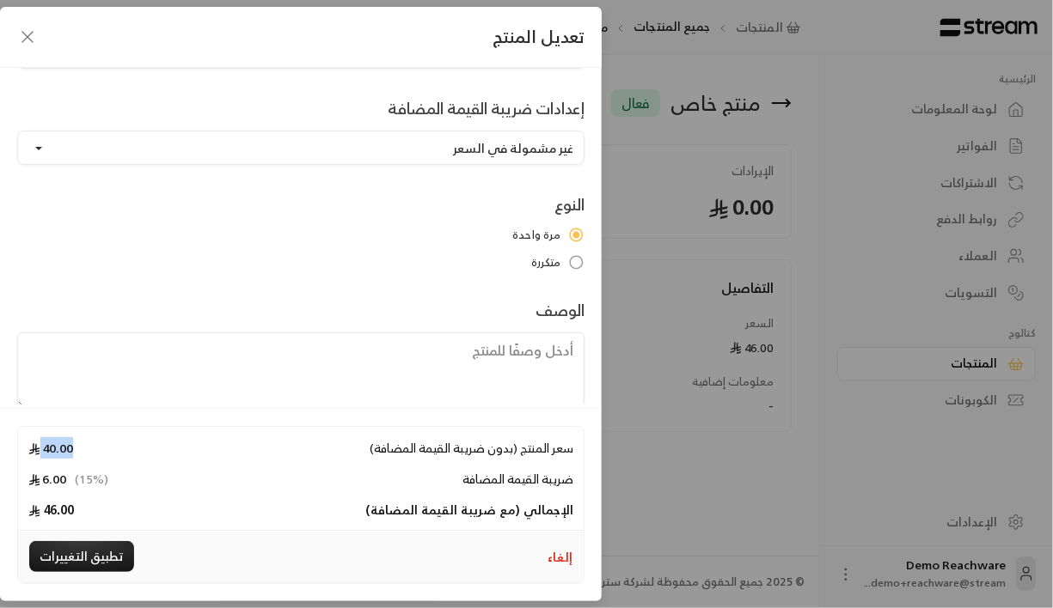
click at [50, 448] on span "40.00" at bounding box center [50, 447] width 45 height 21
click at [651, 289] on div "تعديل المنتج الاسم منتج خاص السعر 40 إعدادات ضريبة القيمة المضافة غير مشمولة في…" at bounding box center [526, 304] width 1053 height 608
type input "0"
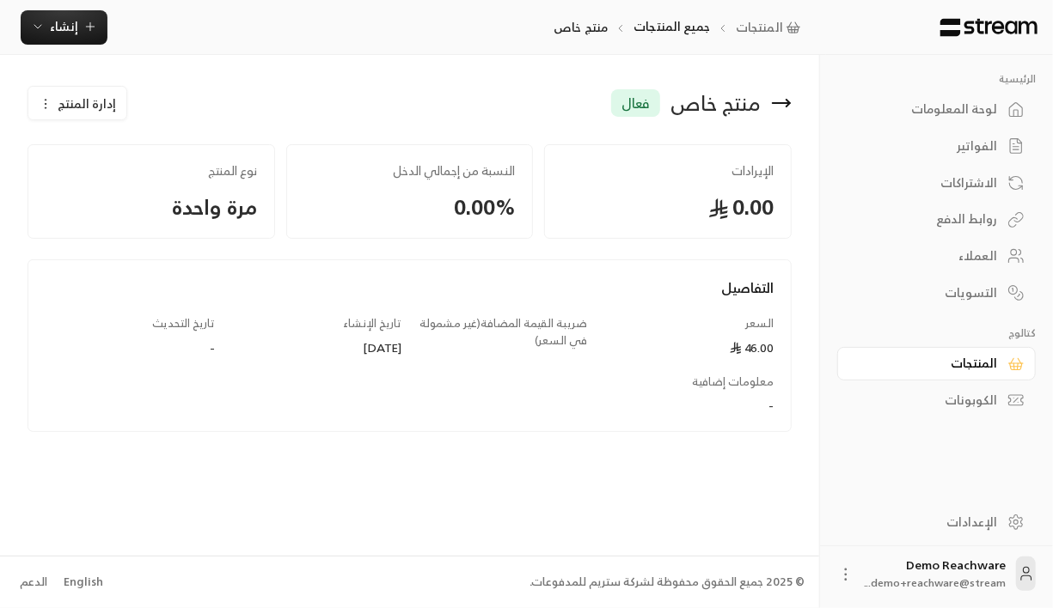
click at [988, 146] on div "الفواتير" at bounding box center [928, 146] width 138 height 17
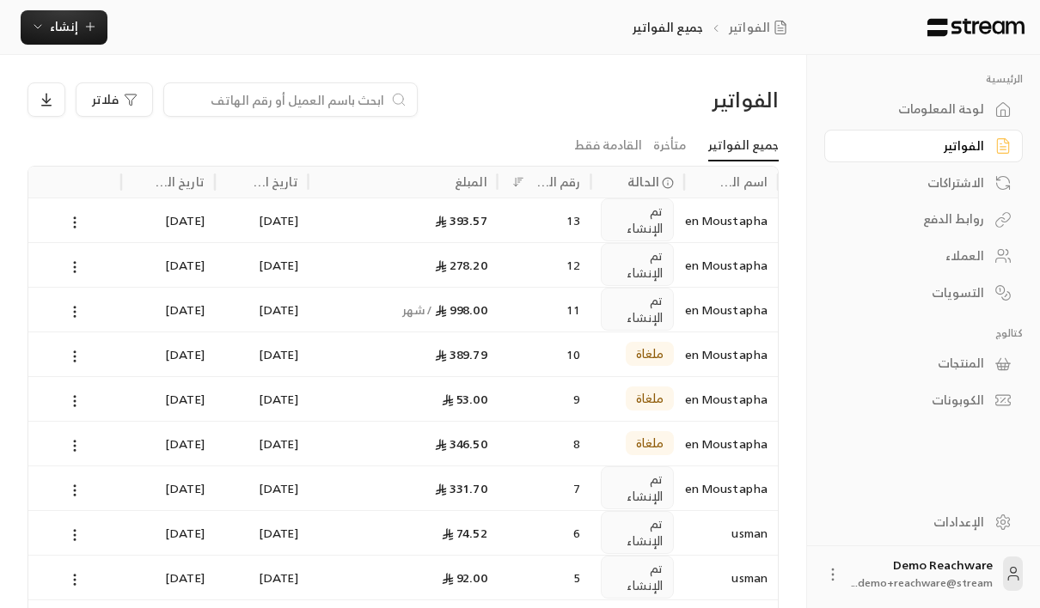
click at [504, 219] on div "13" at bounding box center [545, 220] width 94 height 45
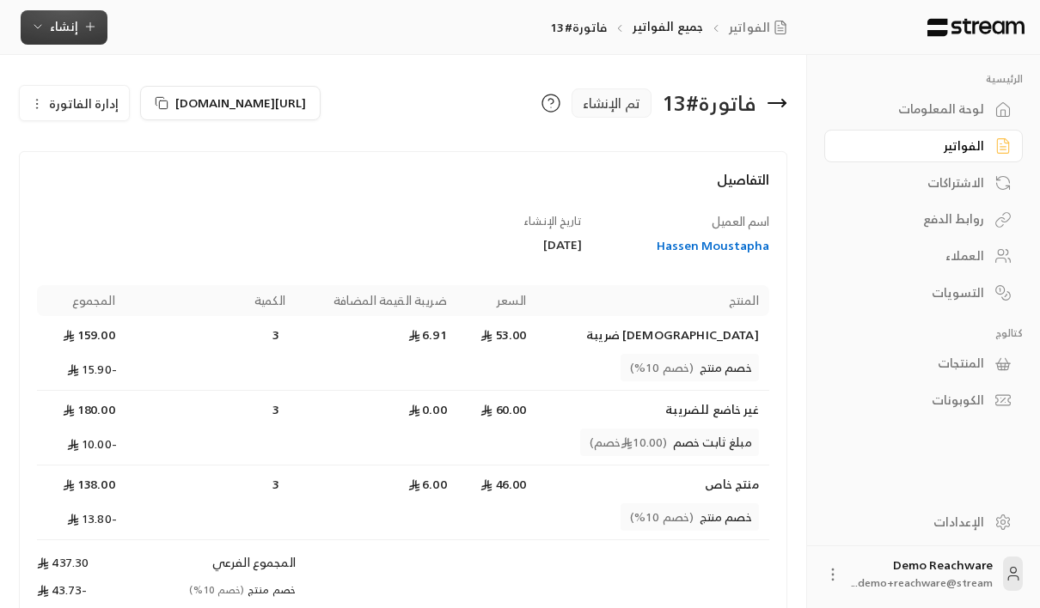
click at [54, 41] on button "إنشاء" at bounding box center [64, 27] width 87 height 34
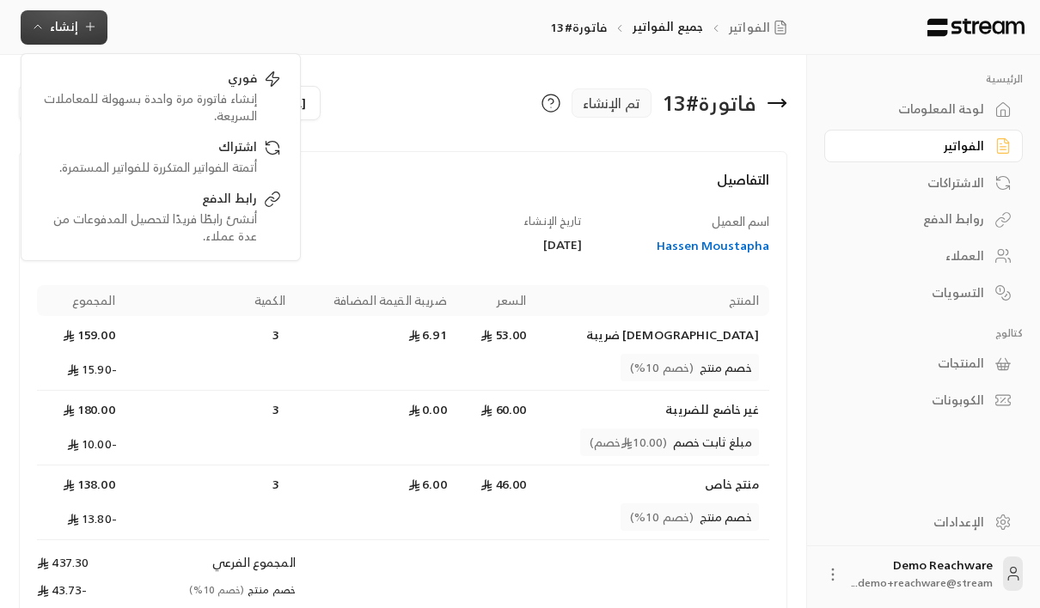
click at [415, 105] on div "فاتورة # 13 تم الإنشاء" at bounding box center [599, 103] width 393 height 41
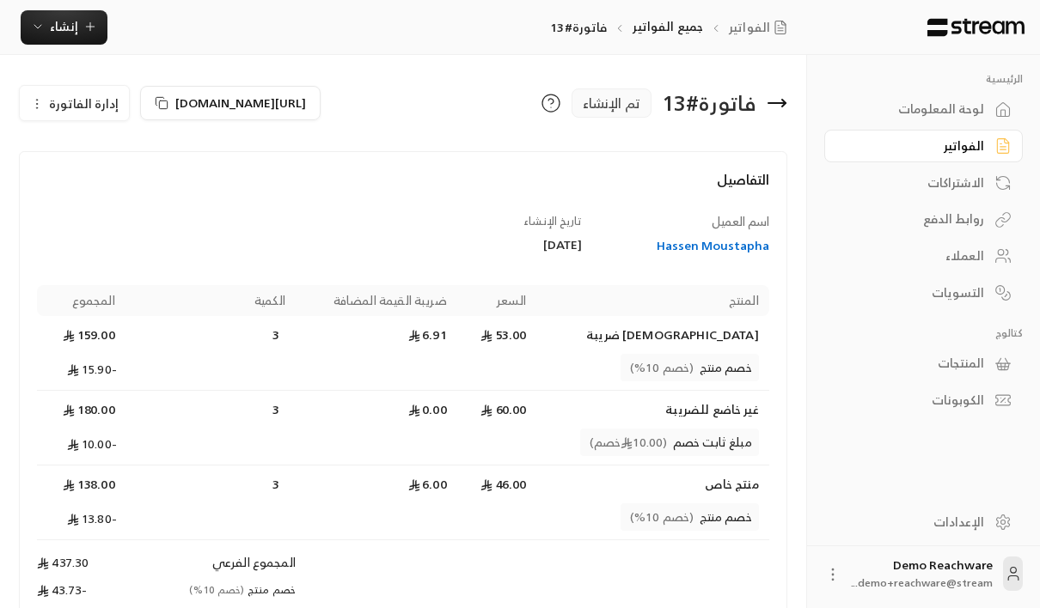
click at [49, 108] on span "إدارة الفاتورة" at bounding box center [84, 103] width 70 height 21
click at [185, 226] on div "اسم العميل Hassen Moustapha تاريخ الإنشاء [DATE] المنتج السعر ضريبة القيمة المض…" at bounding box center [403, 458] width 749 height 491
click at [78, 95] on span "إدارة الفاتورة" at bounding box center [84, 103] width 70 height 21
click at [118, 177] on span "إلغاء" at bounding box center [117, 183] width 21 height 14
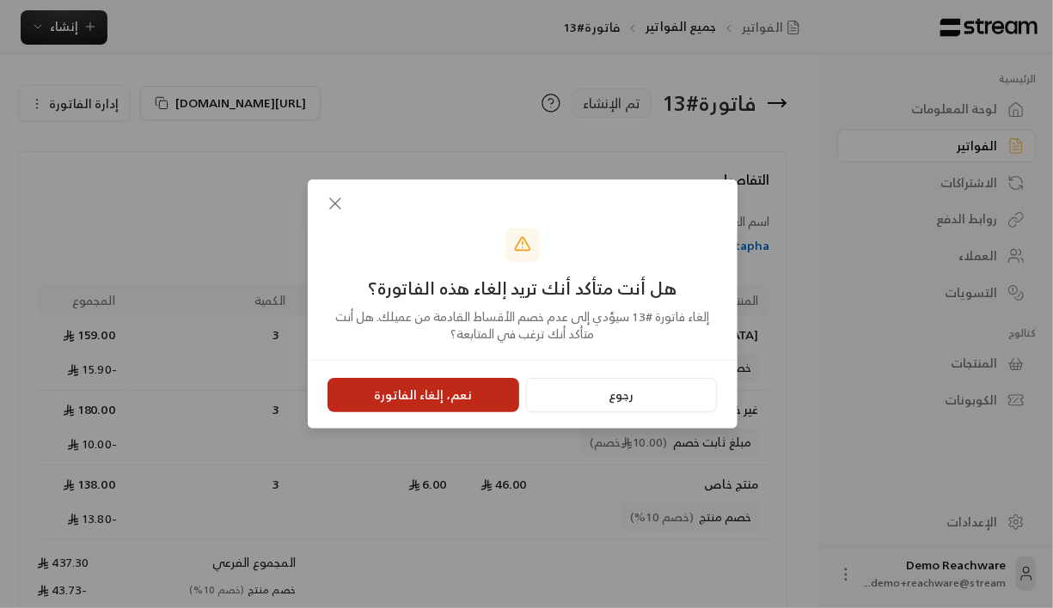
click at [398, 392] on button "نعم، إلغاء الفاتورة" at bounding box center [423, 395] width 192 height 34
